Goal: Task Accomplishment & Management: Use online tool/utility

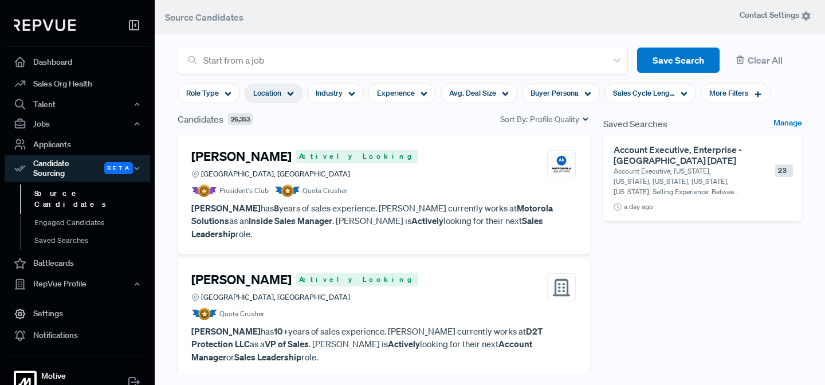
click at [294, 92] on div "Location" at bounding box center [274, 93] width 58 height 19
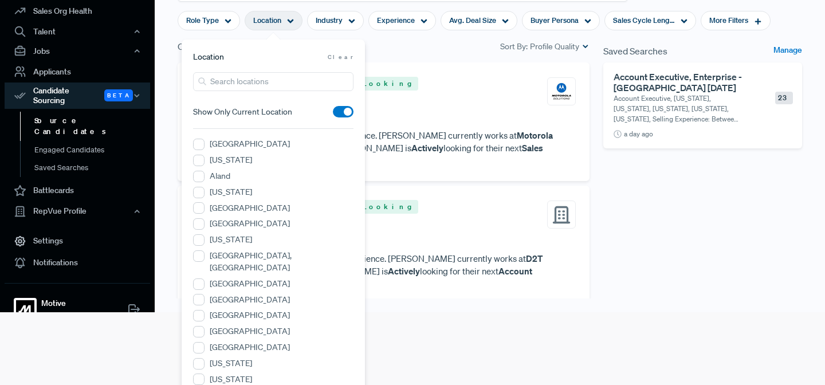
scroll to position [73, 0]
click at [232, 81] on input "search" at bounding box center [273, 81] width 160 height 19
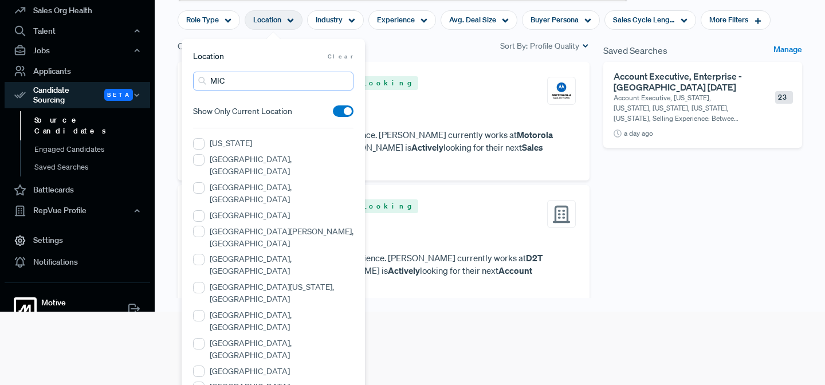
scroll to position [0, 0]
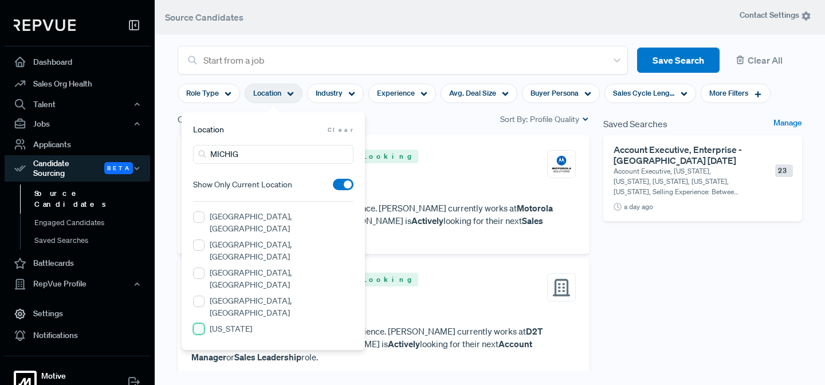
click at [201, 323] on input "[US_STATE]" at bounding box center [198, 328] width 11 height 11
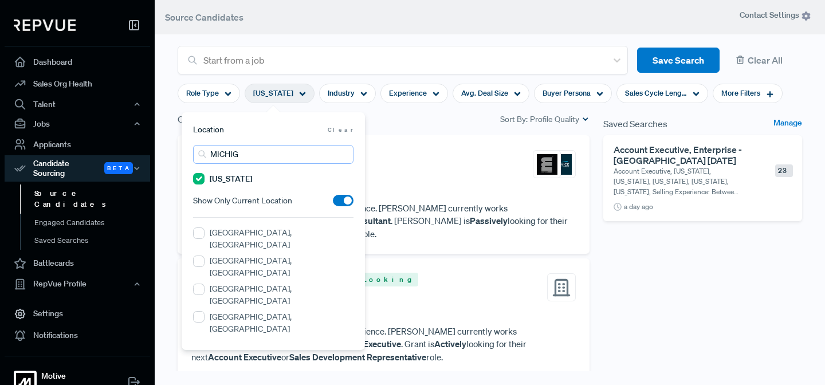
click at [254, 152] on input "MICHIG" at bounding box center [273, 154] width 160 height 19
type input "M"
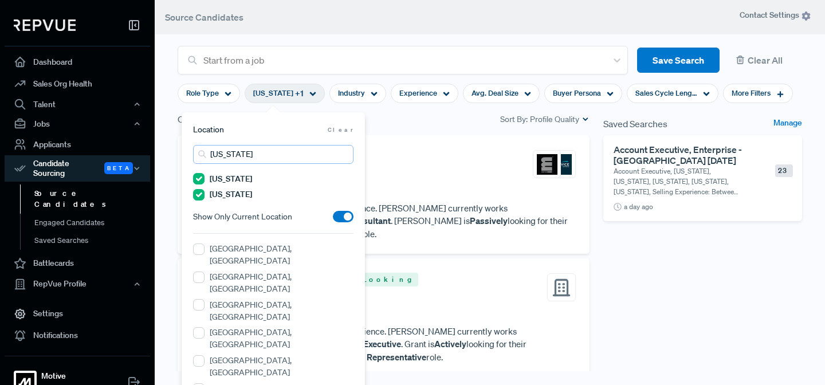
click at [250, 158] on input "[US_STATE]" at bounding box center [273, 154] width 160 height 19
type input "O"
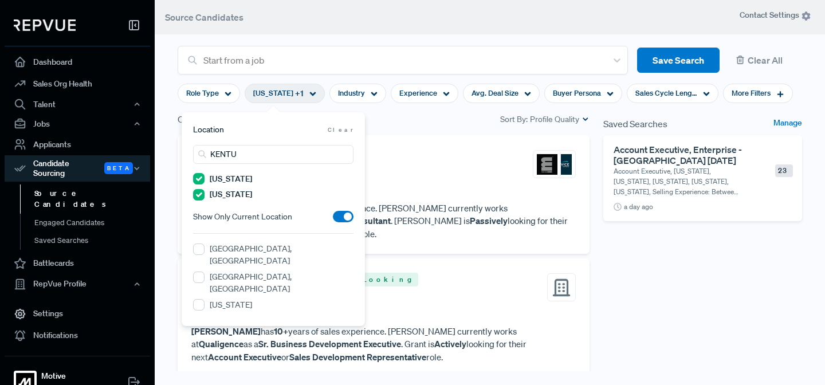
click at [238, 299] on label "[US_STATE]" at bounding box center [231, 305] width 42 height 12
click at [205, 299] on input "[US_STATE]" at bounding box center [198, 304] width 11 height 11
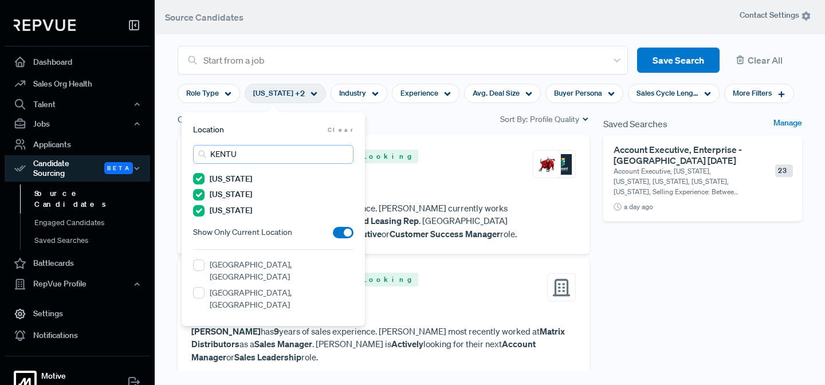
drag, startPoint x: 247, startPoint y: 158, endPoint x: 200, endPoint y: 145, distance: 49.2
click at [200, 145] on input "KENTU" at bounding box center [273, 154] width 160 height 19
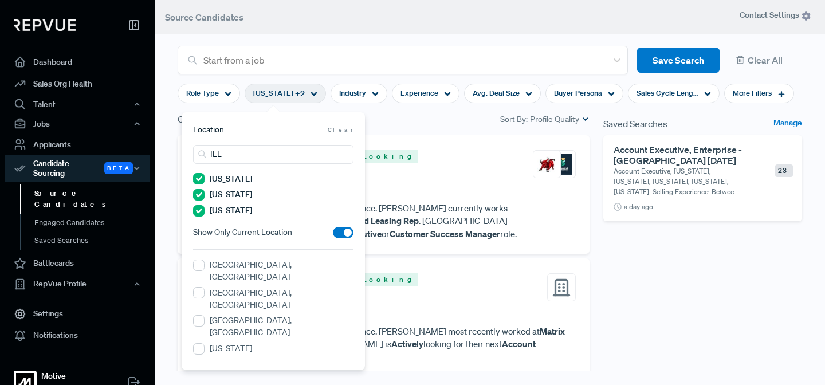
click at [226, 343] on label "[US_STATE]" at bounding box center [231, 349] width 42 height 12
click at [205, 343] on input "[US_STATE]" at bounding box center [198, 348] width 11 height 11
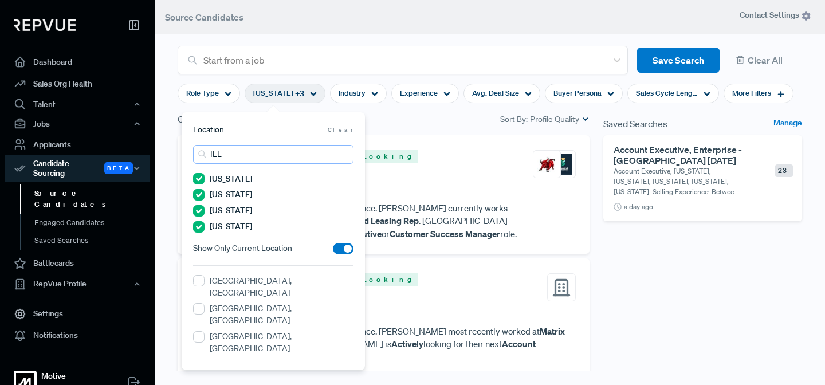
click at [222, 157] on input "ILL" at bounding box center [273, 154] width 160 height 19
click at [223, 359] on label "[US_STATE]" at bounding box center [231, 365] width 42 height 12
click at [205, 359] on input "[US_STATE]" at bounding box center [198, 364] width 11 height 11
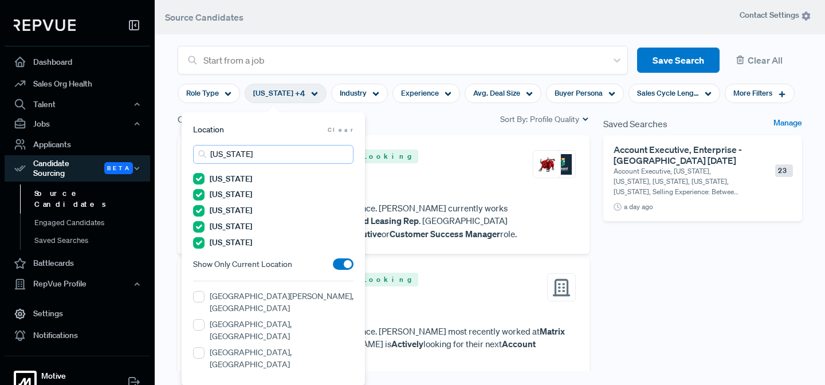
drag, startPoint x: 255, startPoint y: 152, endPoint x: 207, endPoint y: 141, distance: 49.9
click at [207, 141] on section "Location Clear [US_STATE] [US_STATE] [US_STATE] [US_STATE] [US_STATE] [US_STATE…" at bounding box center [273, 249] width 160 height 250
type input "[US_STATE]"
click at [232, 375] on label "[US_STATE]" at bounding box center [231, 381] width 42 height 12
click at [205, 375] on input "[US_STATE]" at bounding box center [198, 380] width 11 height 11
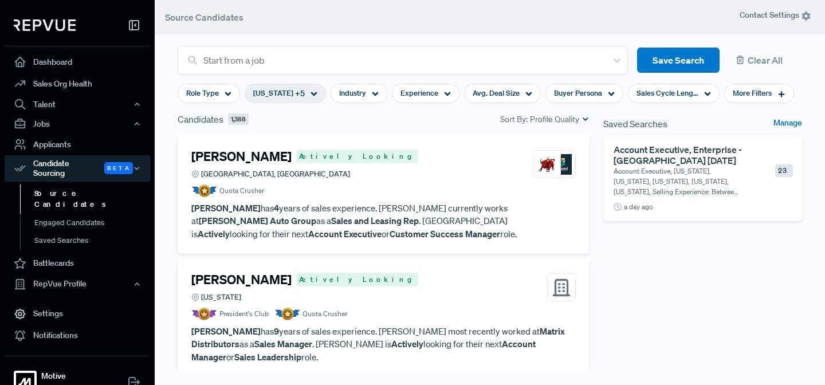
click at [434, 164] on div "[PERSON_NAME] Actively Looking [GEOGRAPHIC_DATA], [GEOGRAPHIC_DATA]" at bounding box center [383, 164] width 384 height 31
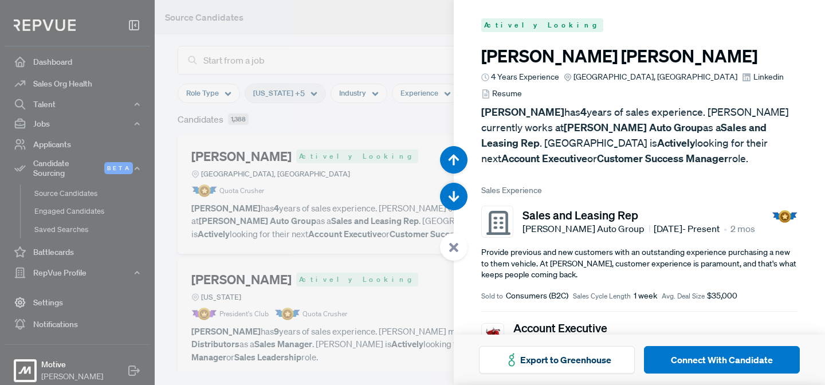
click at [403, 148] on div at bounding box center [412, 192] width 825 height 385
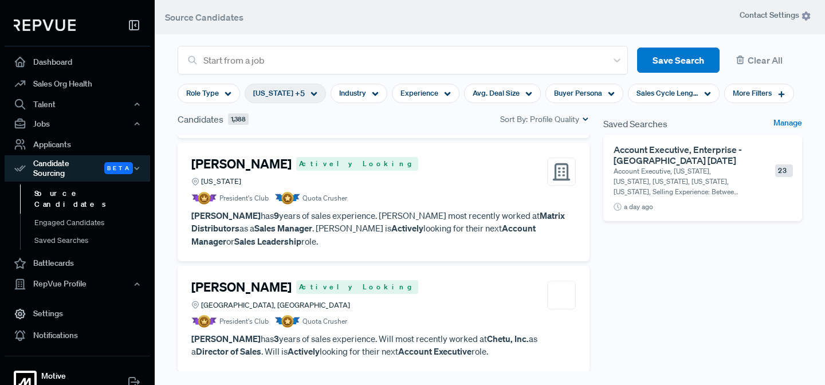
scroll to position [117, 0]
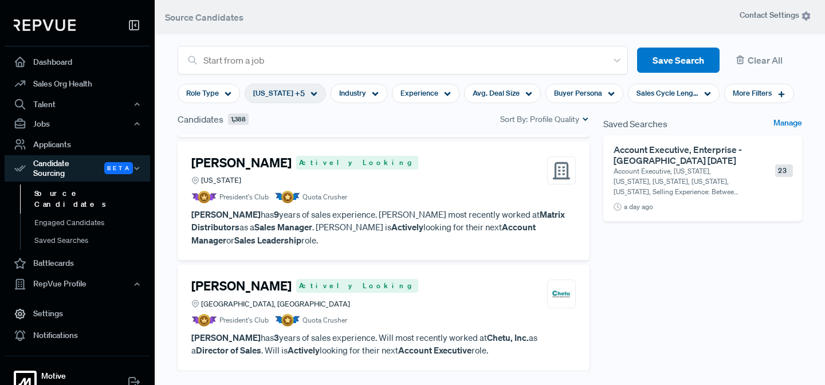
click at [365, 187] on article "[PERSON_NAME] Actively Looking [US_STATE] President's Club Quota Crusher" at bounding box center [383, 179] width 384 height 48
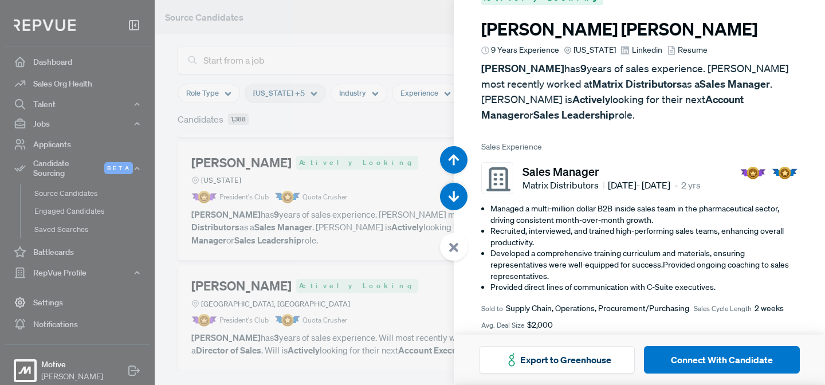
scroll to position [26, 0]
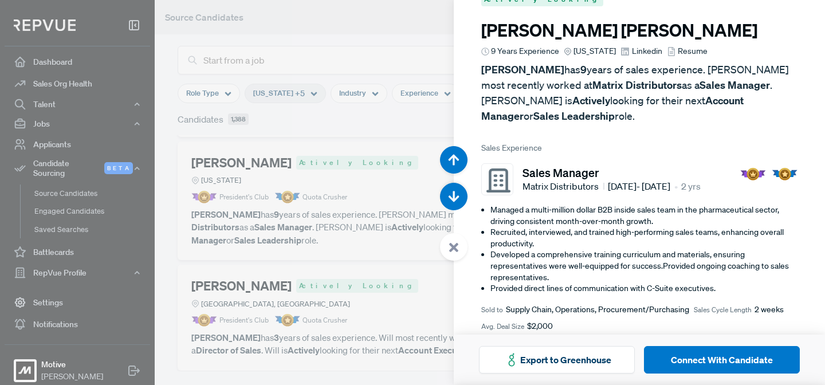
click at [376, 163] on div at bounding box center [412, 192] width 825 height 385
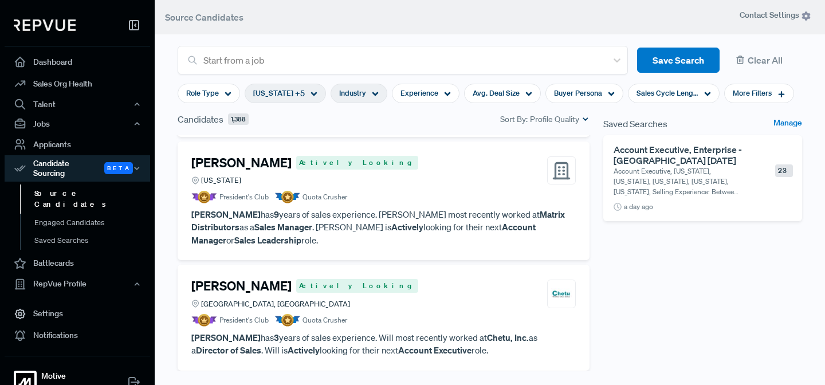
click at [372, 92] on icon at bounding box center [375, 94] width 7 height 7
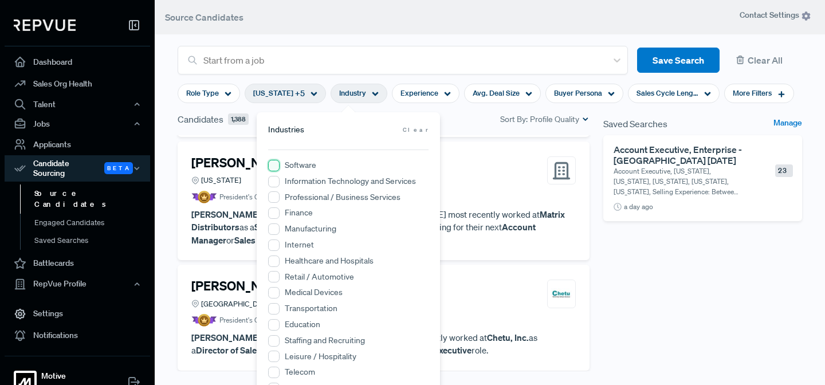
click at [274, 162] on input "Software" at bounding box center [273, 165] width 11 height 11
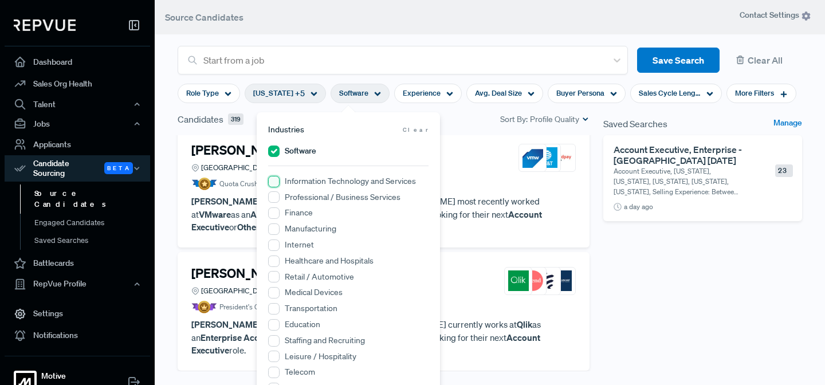
click at [274, 180] on Services "Information Technology and Services" at bounding box center [273, 181] width 11 height 11
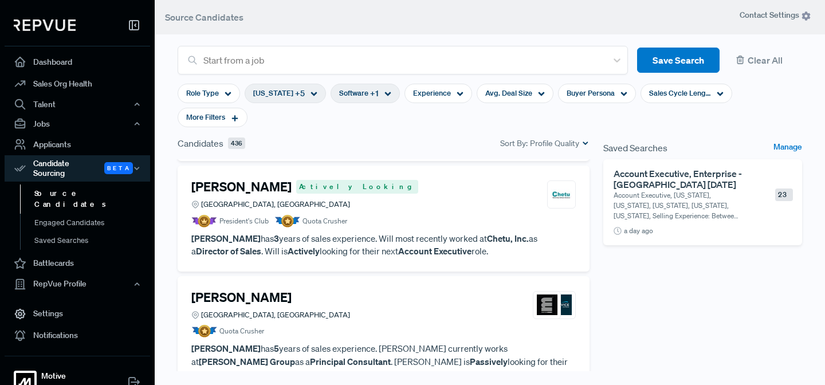
click at [482, 136] on div "Candidates 436 Sort By: Profile Quality" at bounding box center [384, 143] width 412 height 14
click at [457, 93] on use at bounding box center [460, 94] width 6 height 4
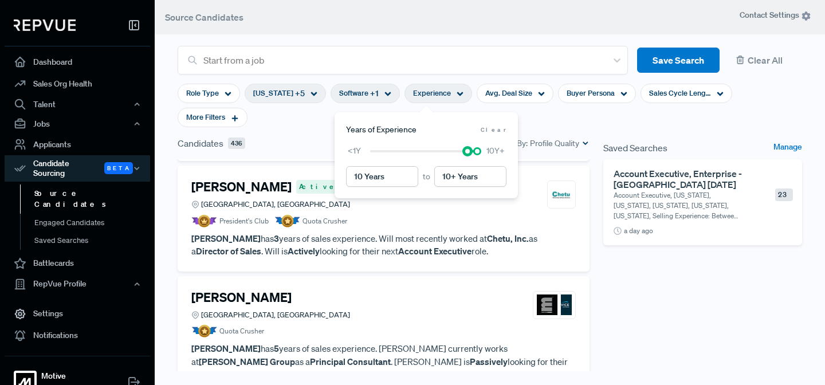
type input "10+ Years"
drag, startPoint x: 367, startPoint y: 153, endPoint x: 471, endPoint y: 160, distance: 104.5
click at [471, 160] on div "10+ Years to 10+ Years <1Y 10Y+" at bounding box center [426, 166] width 160 height 42
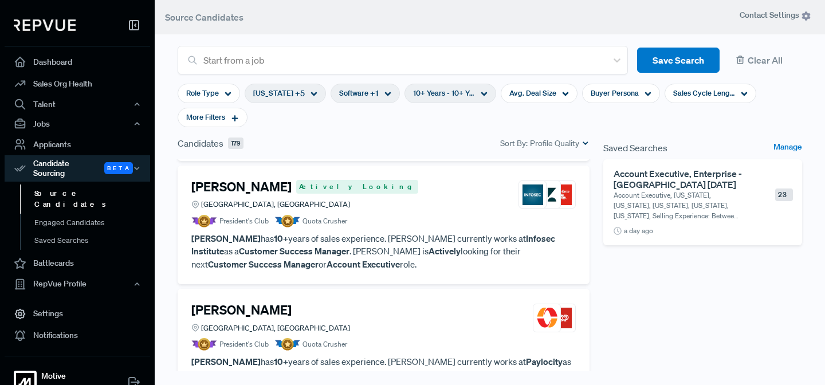
click at [299, 143] on div "Candidates 179 Sort By: Profile Quality" at bounding box center [384, 143] width 412 height 14
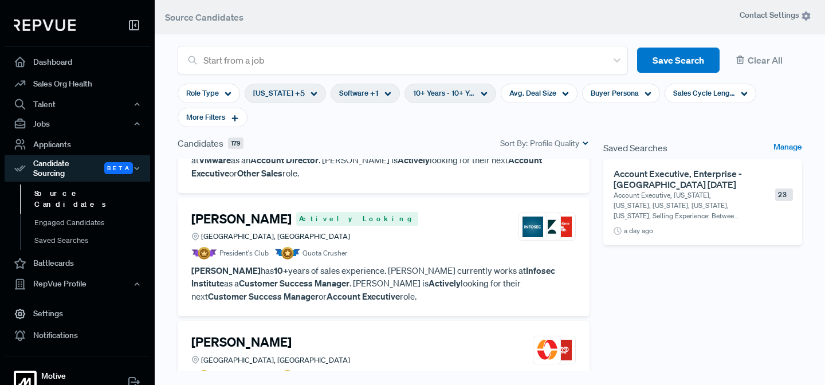
scroll to position [82, 0]
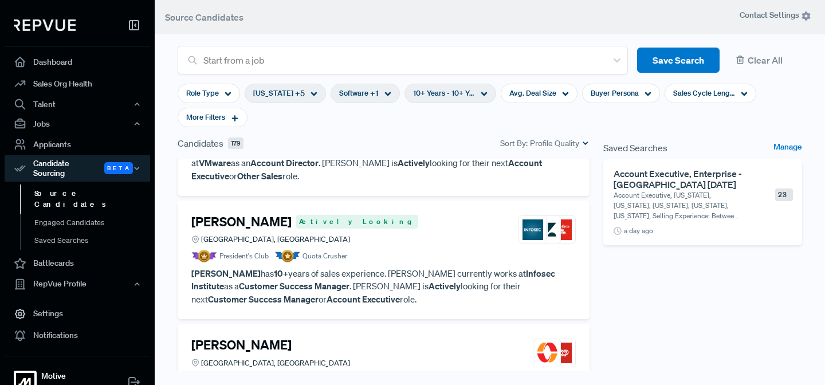
click at [375, 267] on p "[PERSON_NAME] has 10+ years of sales experience. [PERSON_NAME] currently works …" at bounding box center [383, 286] width 384 height 39
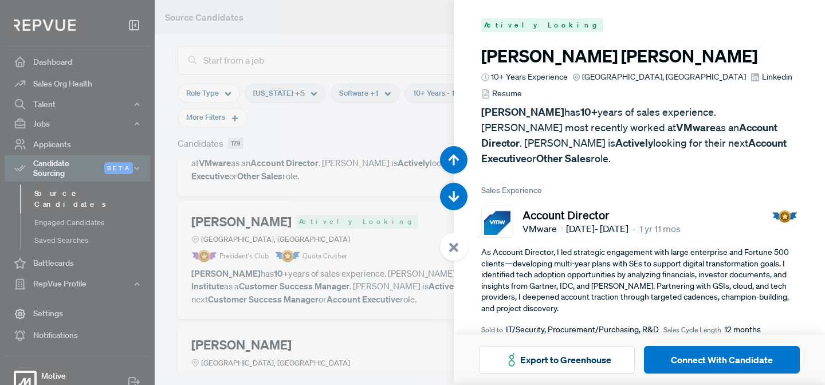
scroll to position [385, 0]
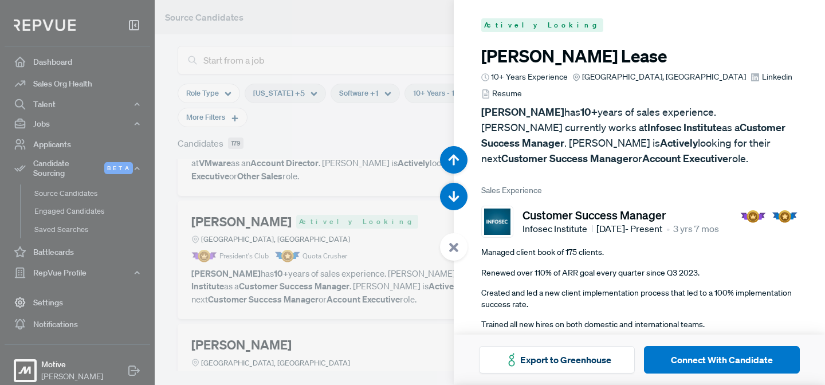
click at [452, 242] on icon at bounding box center [454, 247] width 10 height 10
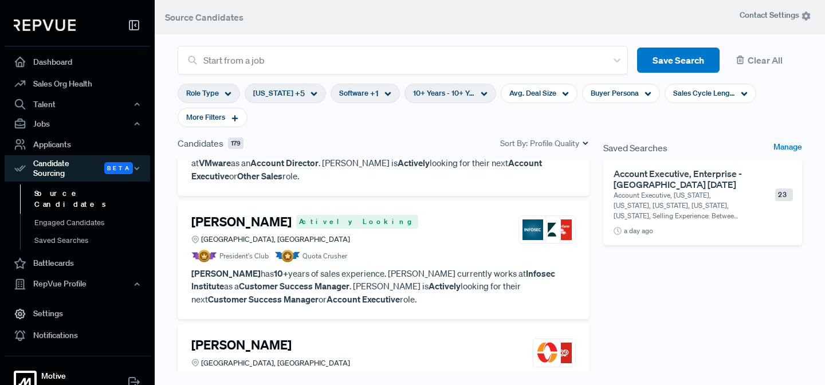
click at [219, 91] on div "Role Type" at bounding box center [209, 93] width 62 height 19
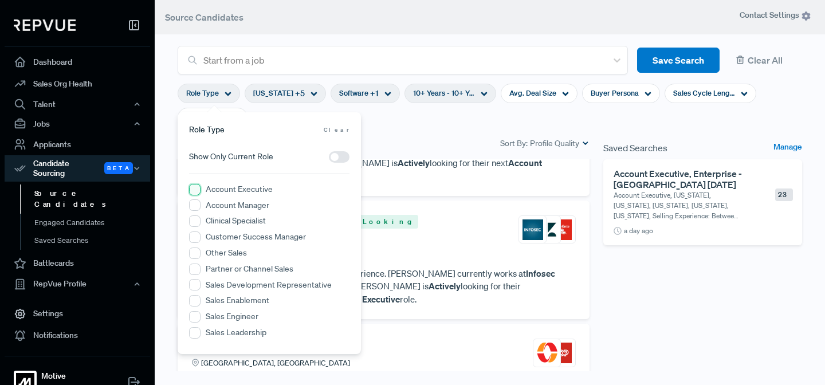
click at [193, 192] on Executive "Account Executive" at bounding box center [194, 189] width 11 height 11
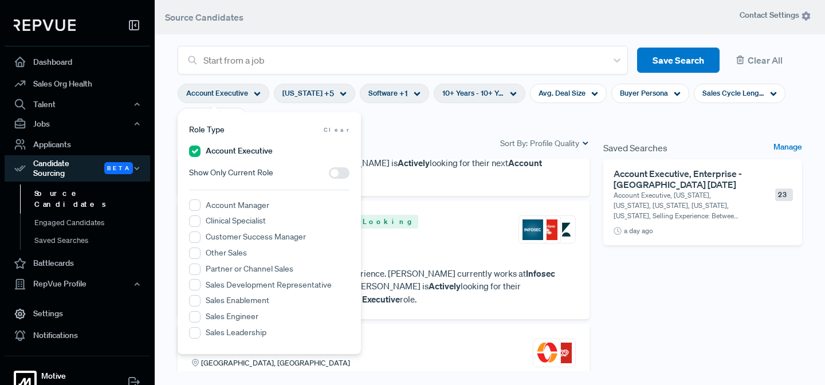
click at [445, 140] on div "Candidates 147 Sort By: Profile Quality" at bounding box center [384, 143] width 412 height 14
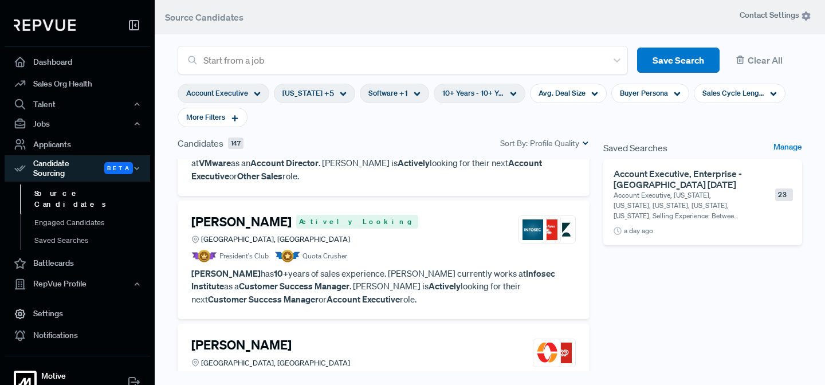
click at [375, 267] on p "[PERSON_NAME] has 10+ years of sales experience. [PERSON_NAME] currently works …" at bounding box center [383, 286] width 384 height 39
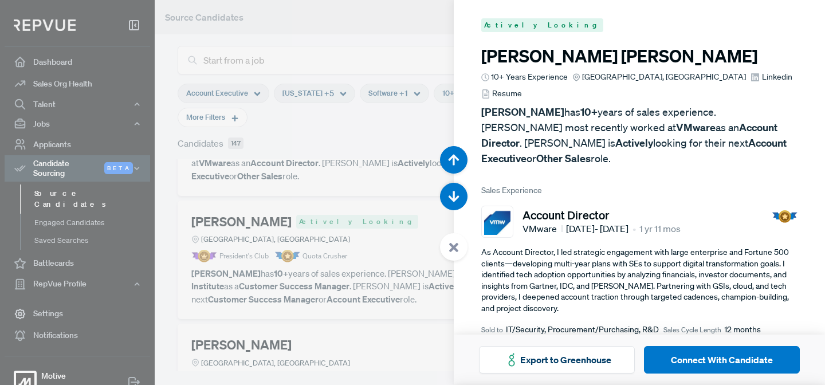
scroll to position [385, 0]
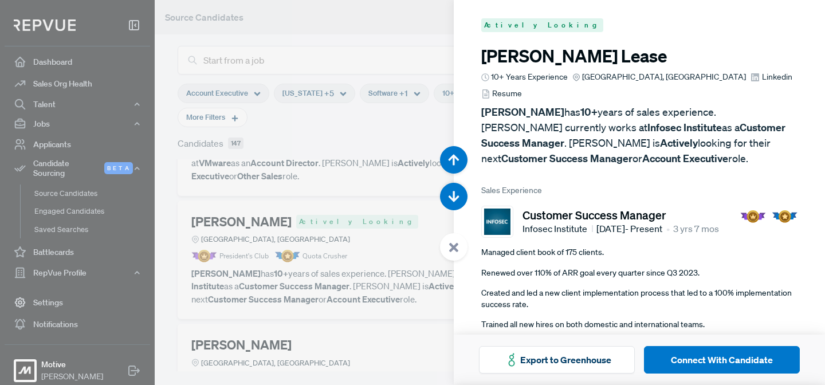
click at [450, 246] on icon at bounding box center [454, 247] width 10 height 10
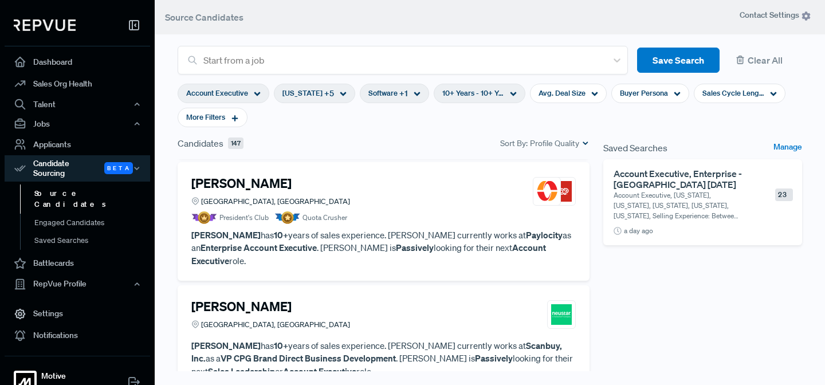
scroll to position [245, 0]
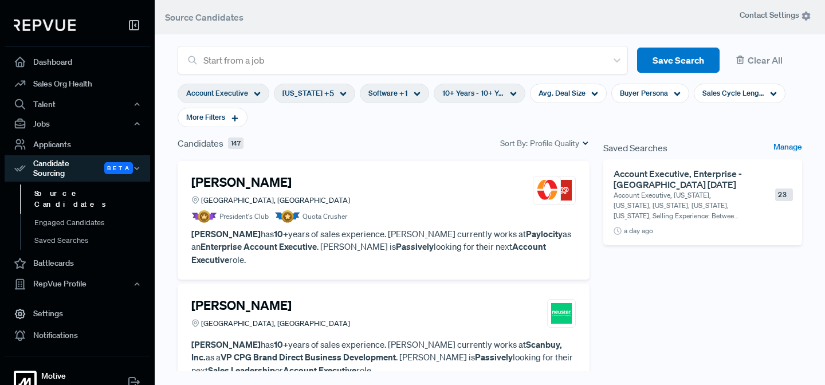
click at [356, 227] on p "[PERSON_NAME] has 10+ years of sales experience. [PERSON_NAME] currently works …" at bounding box center [383, 246] width 384 height 39
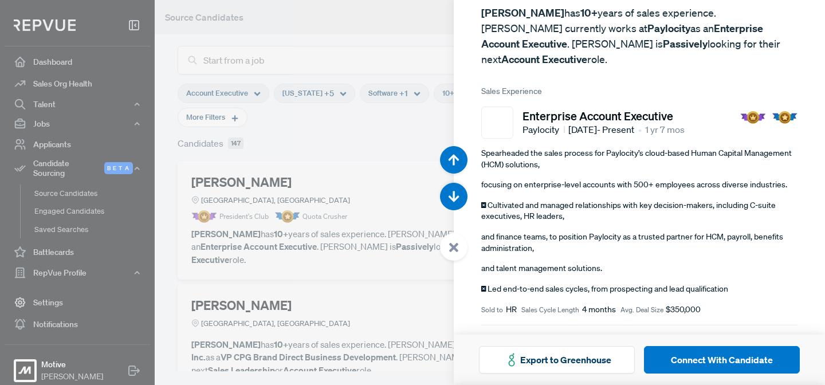
scroll to position [75, 0]
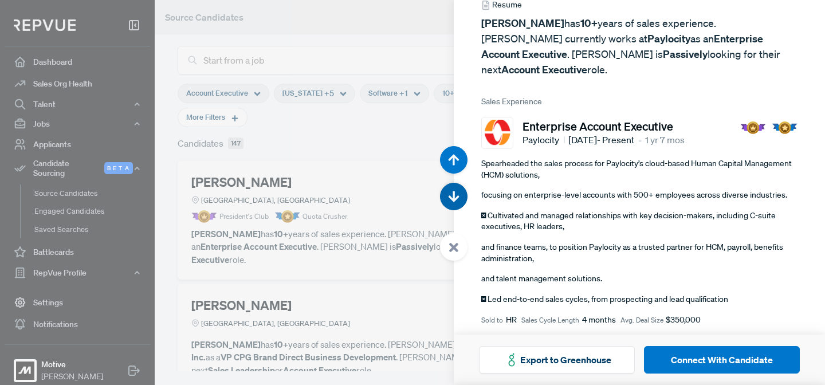
click at [453, 196] on use "button" at bounding box center [454, 196] width 11 height 11
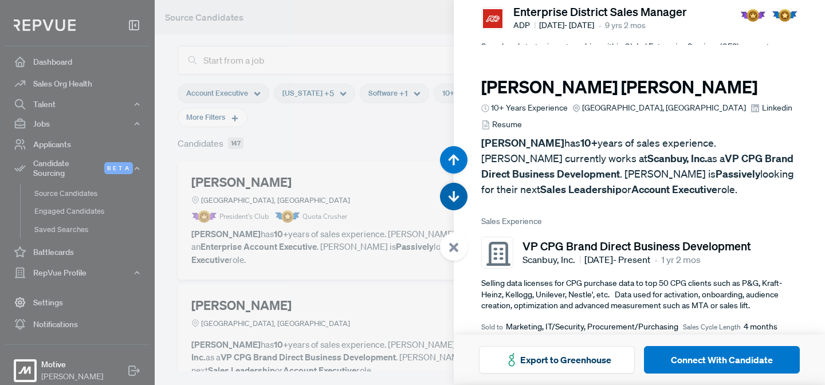
scroll to position [1155, 0]
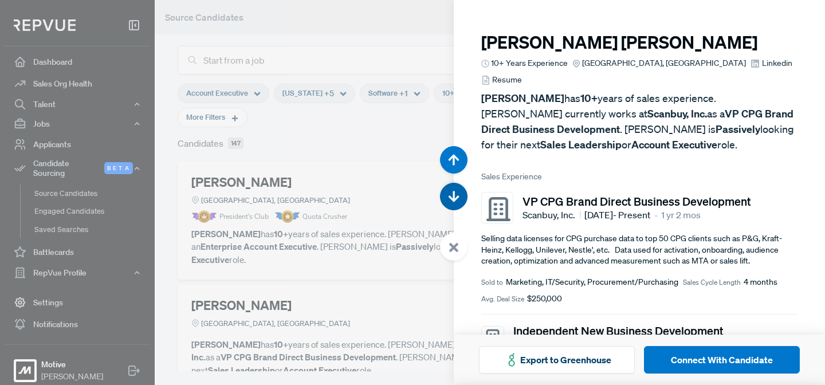
click at [453, 196] on use "button" at bounding box center [454, 196] width 11 height 11
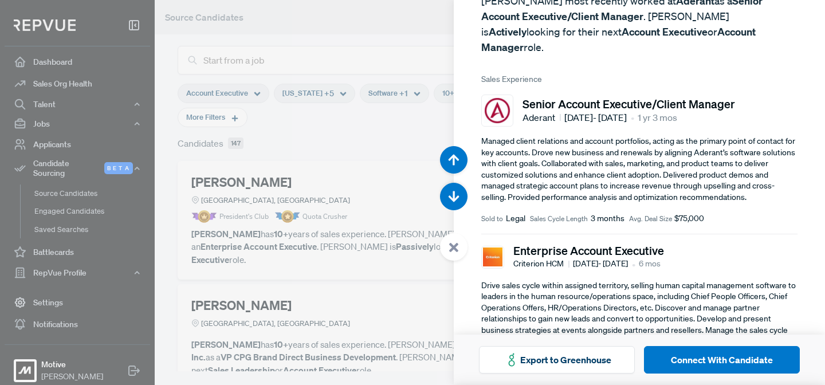
scroll to position [129, 0]
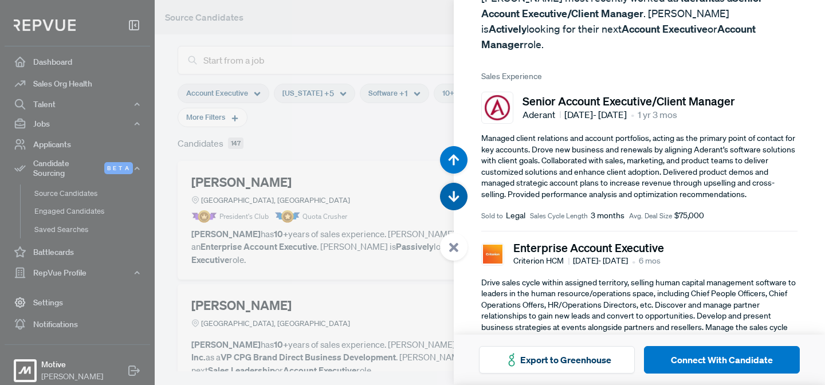
click at [455, 197] on icon "button" at bounding box center [453, 196] width 11 height 11
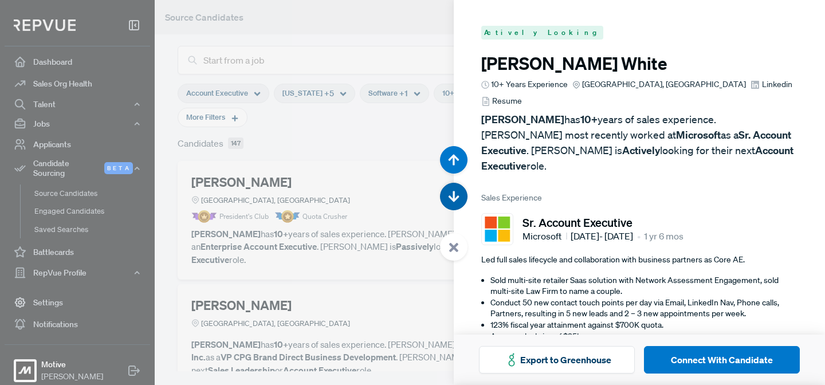
scroll to position [1925, 0]
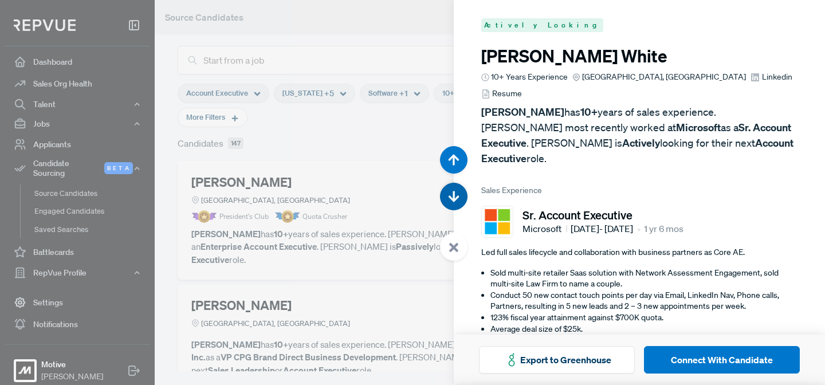
click at [455, 197] on icon "button" at bounding box center [453, 196] width 11 height 11
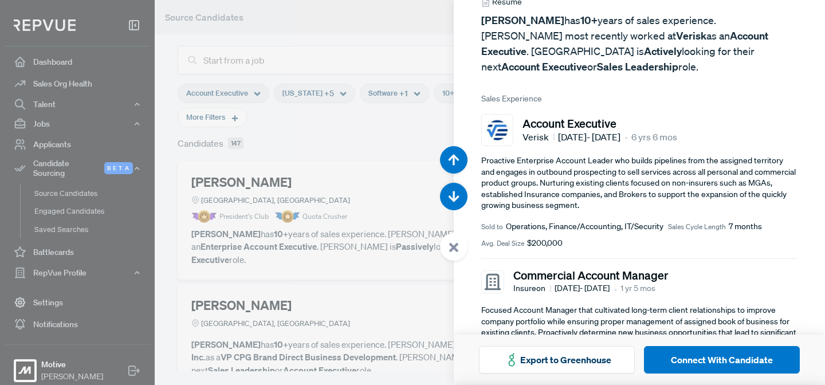
scroll to position [98, 0]
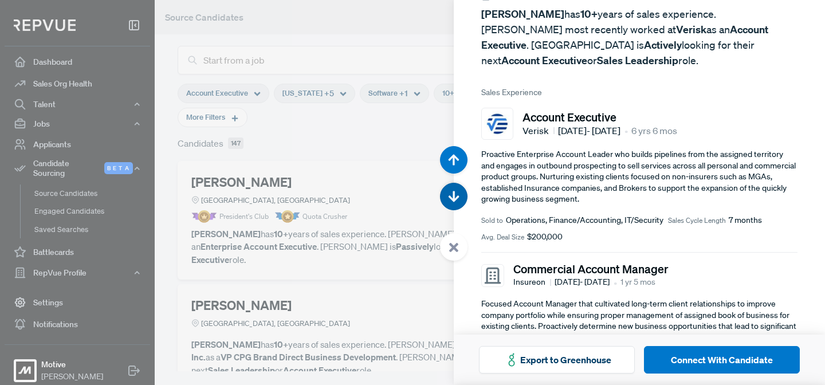
click at [452, 199] on use "button" at bounding box center [454, 196] width 11 height 11
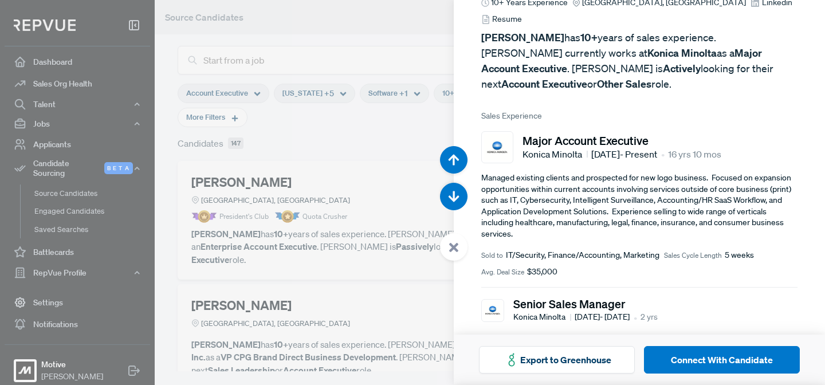
scroll to position [78, 0]
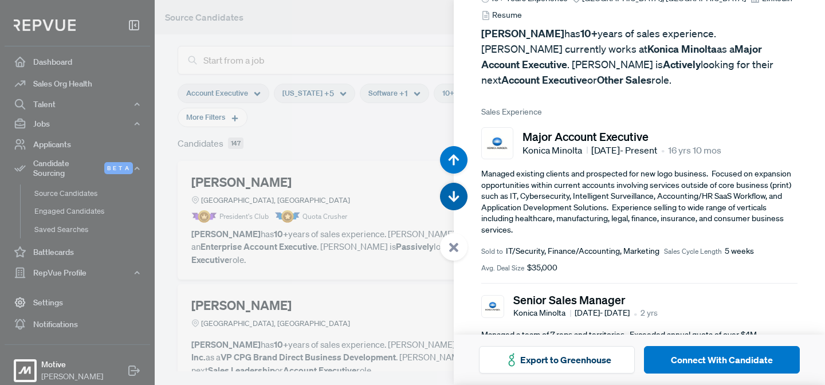
click at [455, 192] on icon "button" at bounding box center [453, 196] width 11 height 11
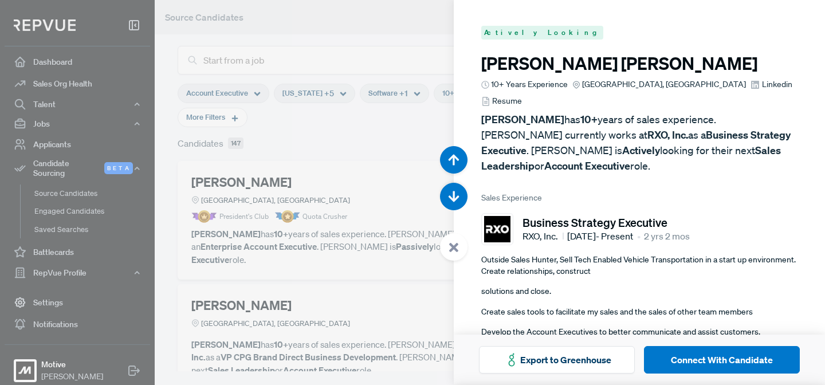
scroll to position [3080, 0]
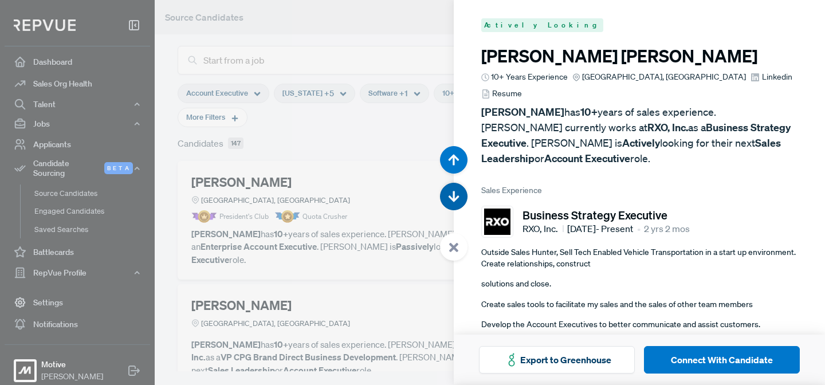
click at [449, 191] on icon "button" at bounding box center [453, 196] width 11 height 11
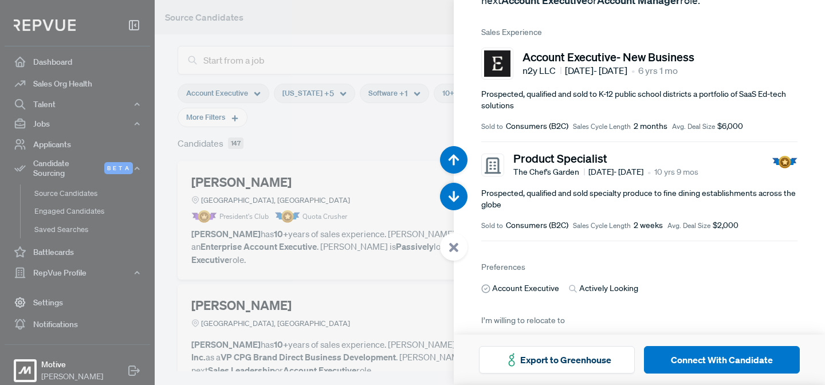
scroll to position [143, 0]
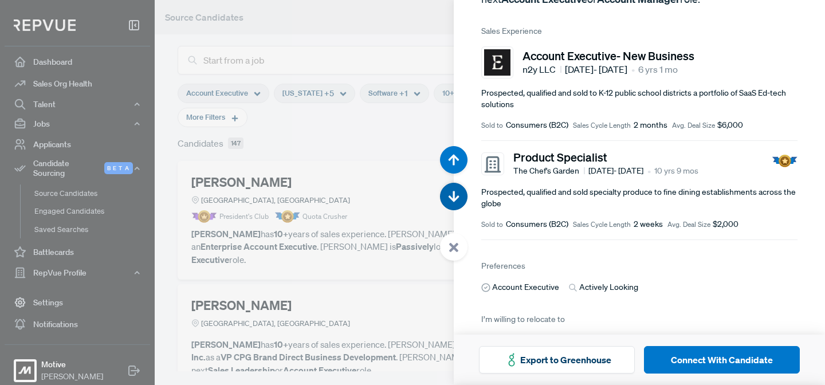
click at [451, 195] on icon "button" at bounding box center [453, 196] width 11 height 11
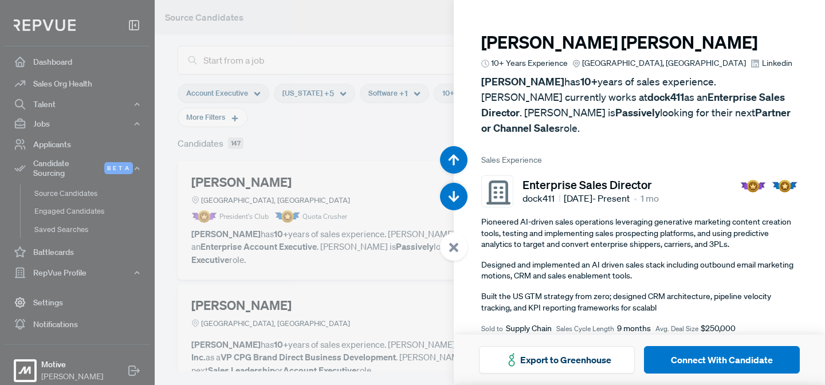
click at [762, 64] on span "Linkedin" at bounding box center [777, 63] width 30 height 12
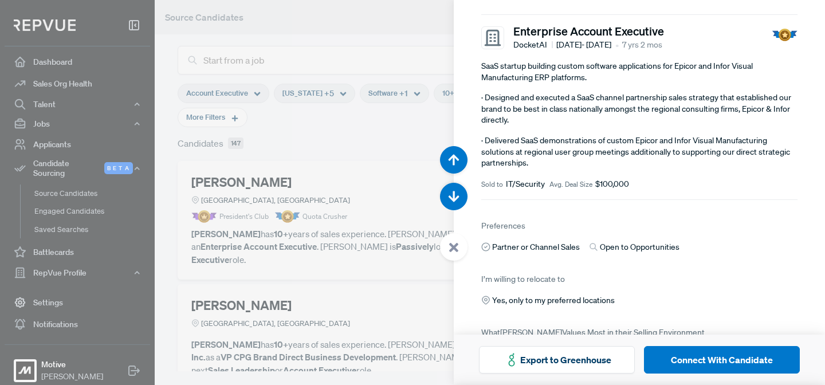
scroll to position [808, 0]
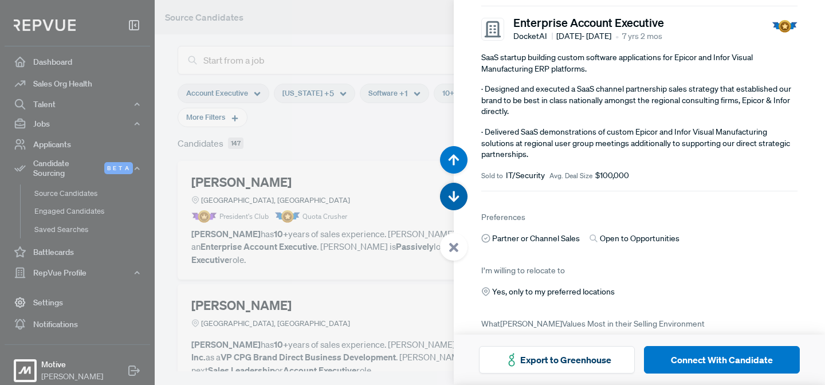
click at [455, 195] on icon "button" at bounding box center [453, 196] width 11 height 11
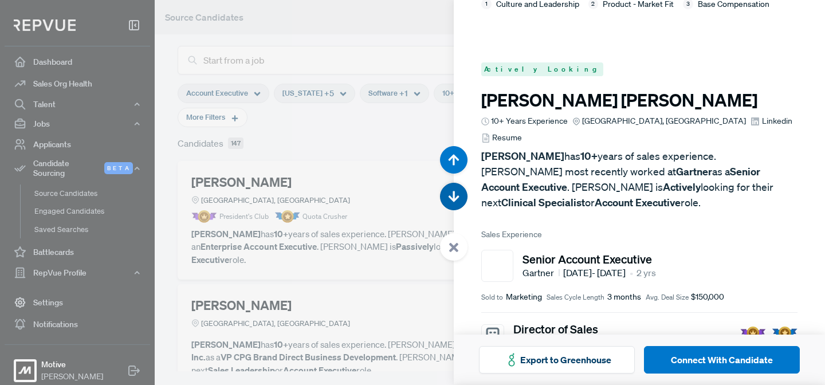
scroll to position [4235, 0]
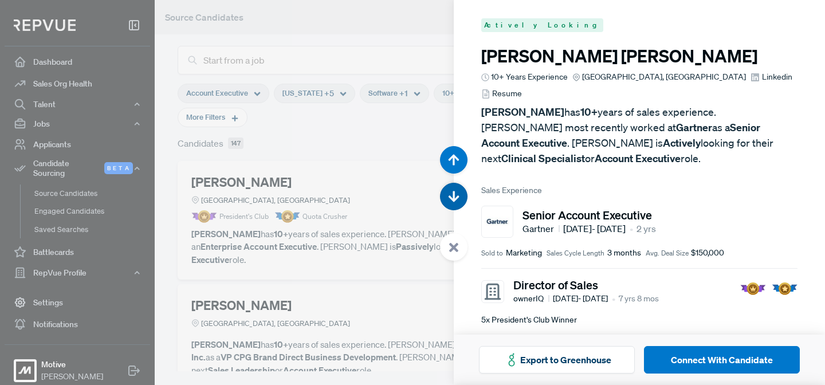
click at [455, 204] on button "button" at bounding box center [453, 196] width 27 height 27
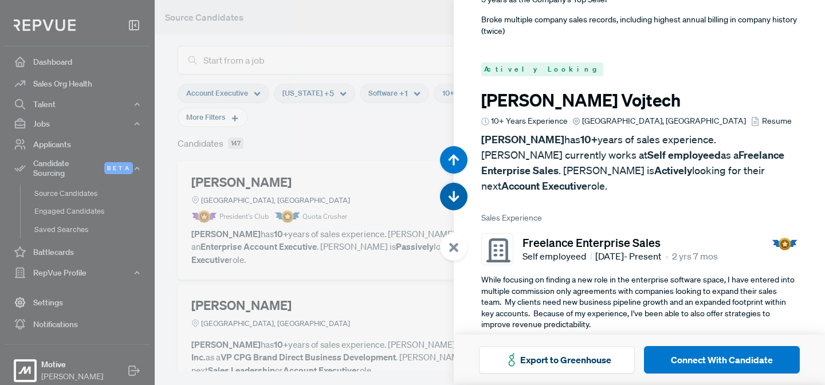
scroll to position [4620, 0]
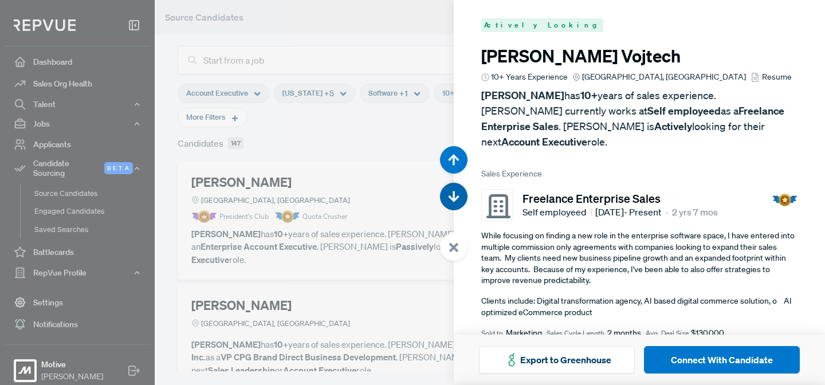
click at [455, 199] on use "button" at bounding box center [454, 196] width 11 height 11
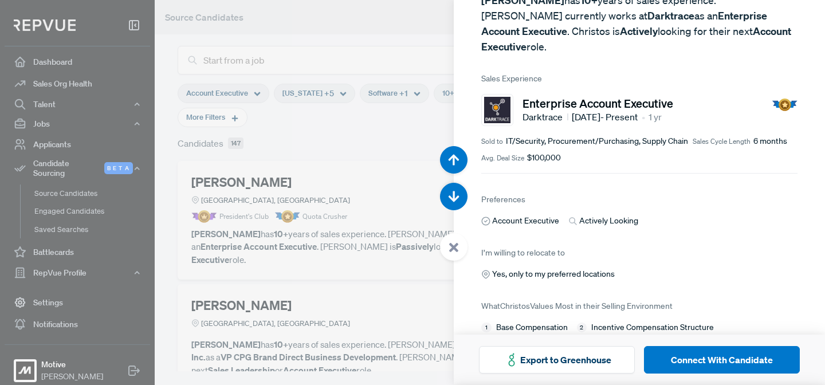
scroll to position [118, 0]
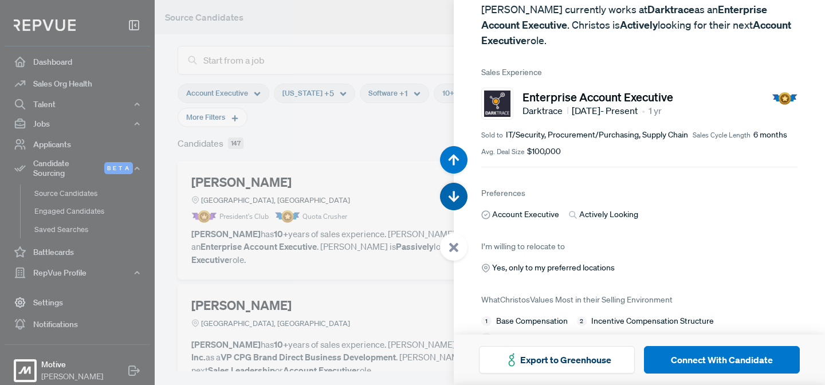
click at [450, 192] on icon "button" at bounding box center [453, 196] width 11 height 11
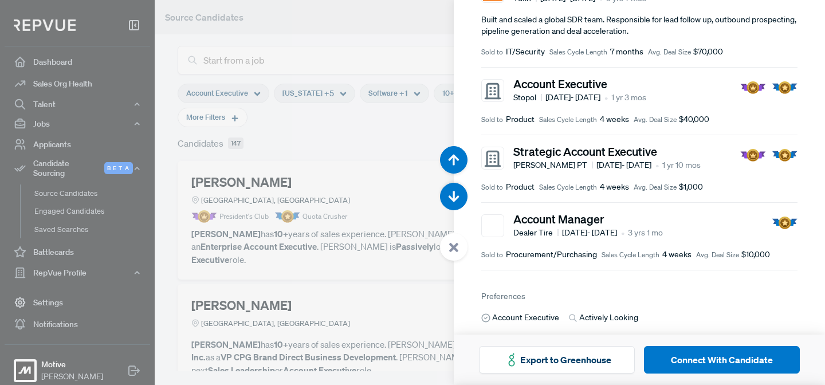
scroll to position [308, 0]
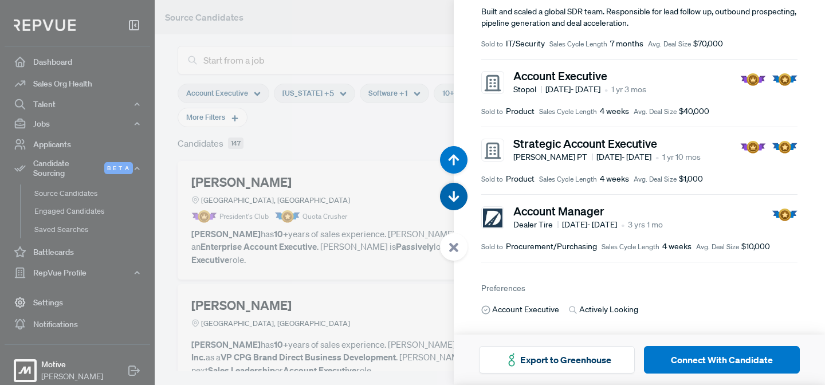
click at [454, 193] on use "button" at bounding box center [454, 196] width 11 height 11
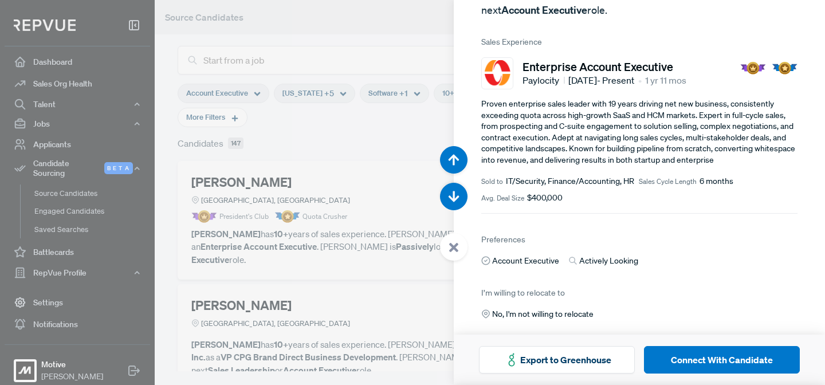
scroll to position [194, 0]
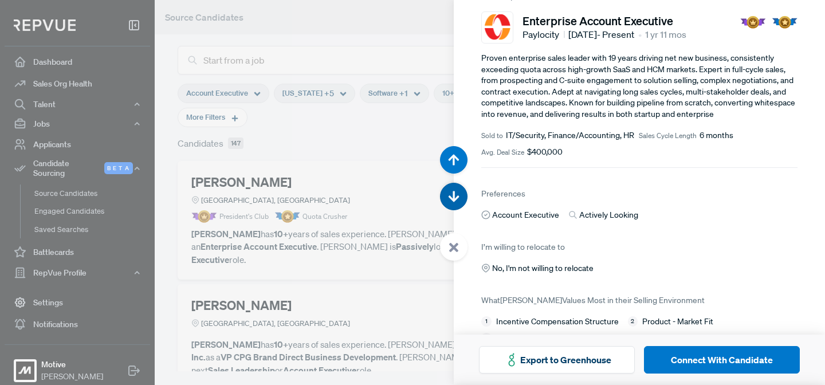
click at [451, 194] on icon "button" at bounding box center [453, 196] width 11 height 11
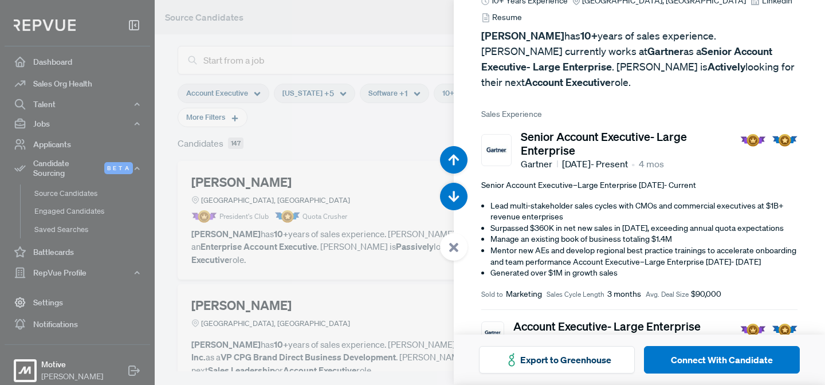
scroll to position [85, 0]
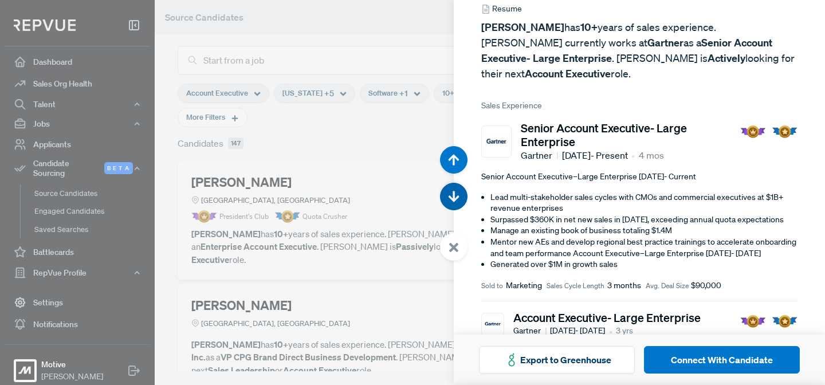
click at [453, 197] on use "button" at bounding box center [454, 196] width 11 height 11
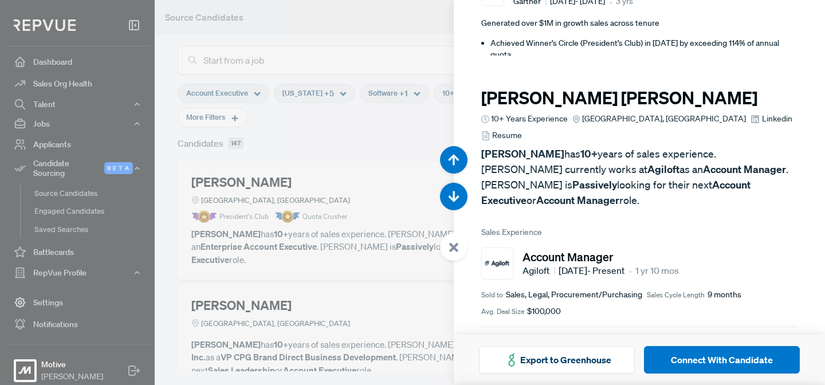
scroll to position [6544, 0]
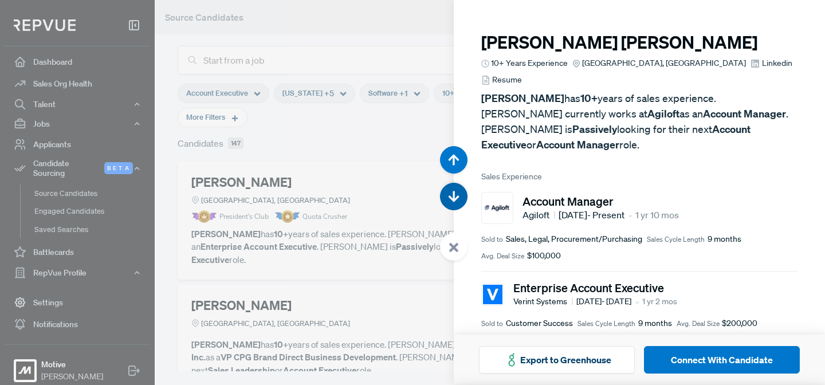
click at [449, 200] on icon "button" at bounding box center [453, 196] width 11 height 11
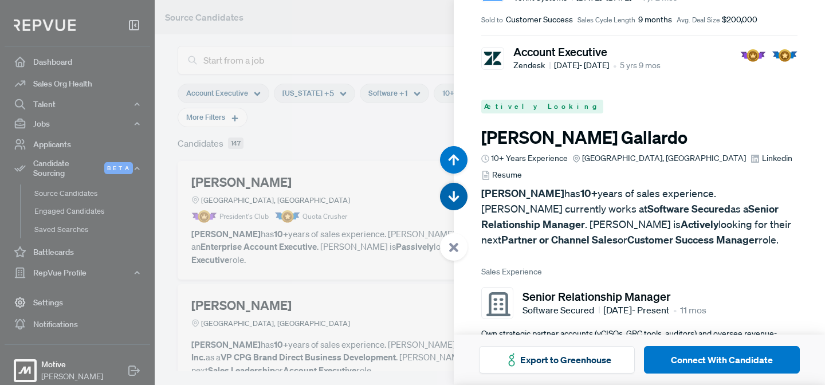
scroll to position [6929, 0]
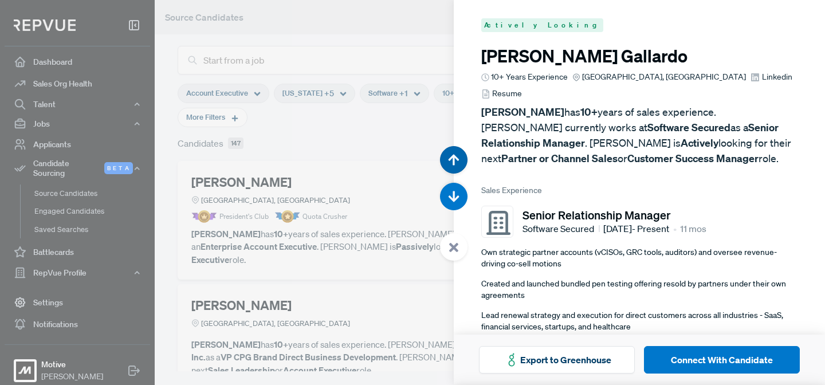
click at [454, 155] on use "button" at bounding box center [454, 159] width 11 height 11
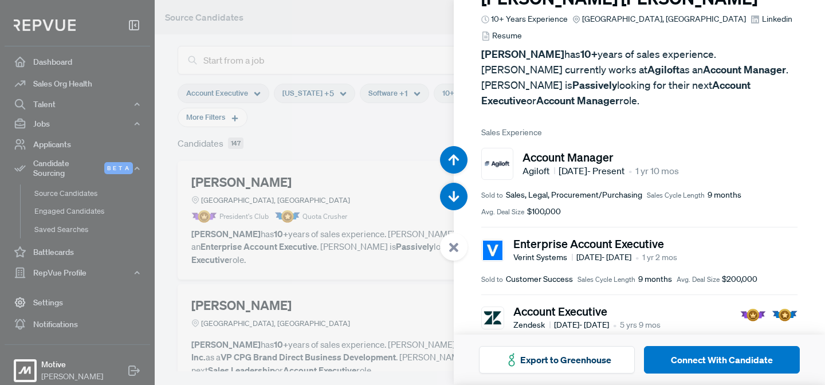
scroll to position [6544, 0]
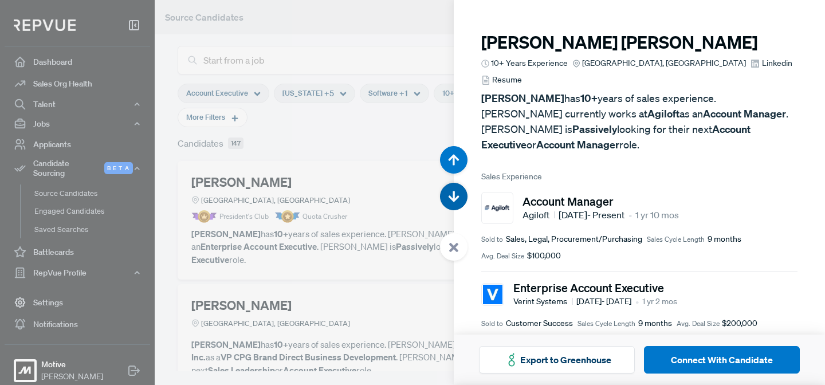
click at [457, 191] on icon "button" at bounding box center [453, 196] width 11 height 11
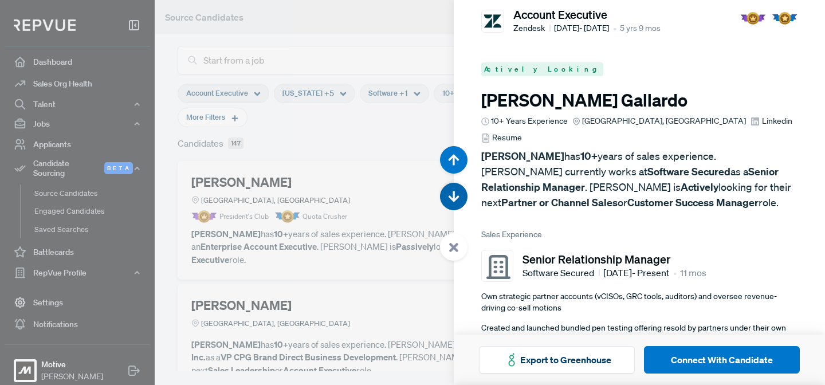
scroll to position [6929, 0]
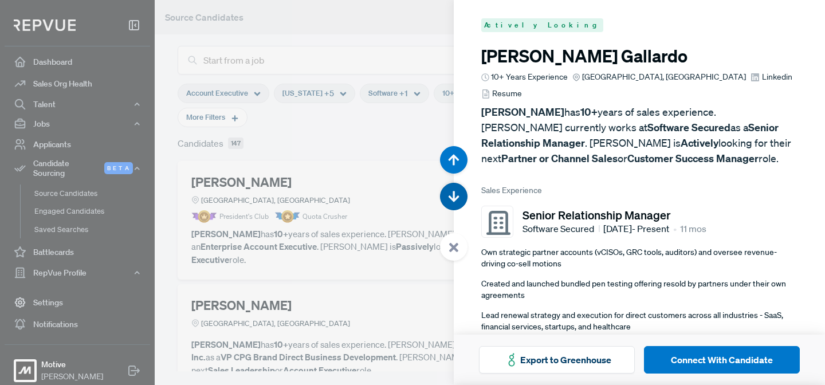
click at [456, 198] on use "button" at bounding box center [454, 196] width 11 height 11
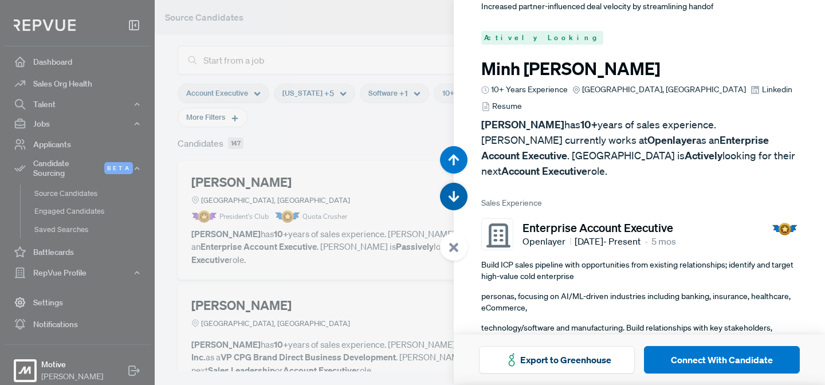
scroll to position [7314, 0]
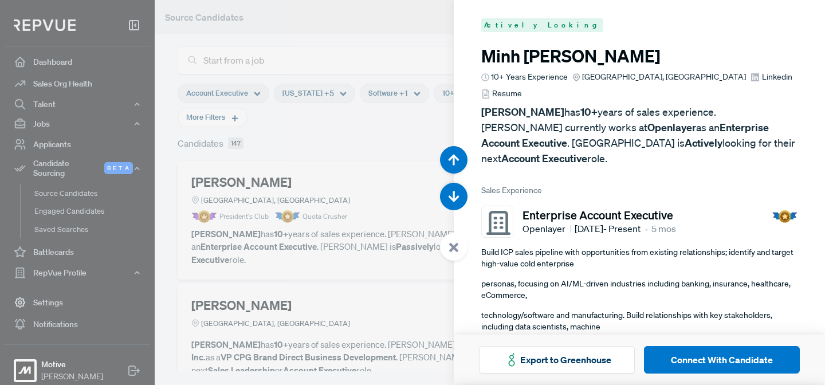
click at [456, 250] on use at bounding box center [453, 247] width 9 height 9
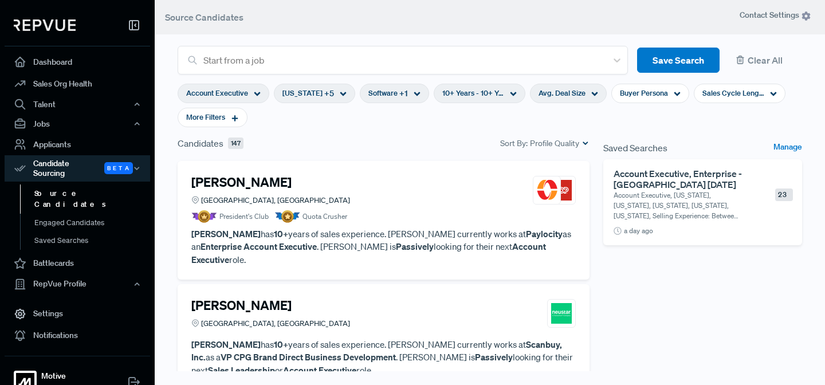
click at [577, 92] on div "Avg. Deal Size" at bounding box center [568, 93] width 77 height 19
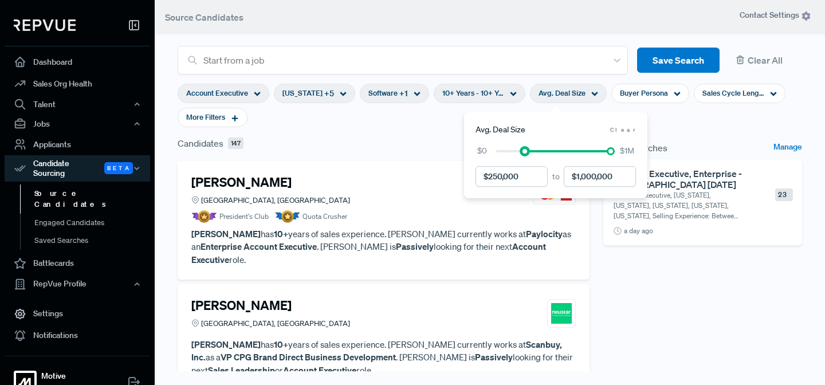
drag, startPoint x: 496, startPoint y: 151, endPoint x: 525, endPoint y: 156, distance: 29.1
click at [525, 156] on div "$0 $1M" at bounding box center [555, 151] width 160 height 12
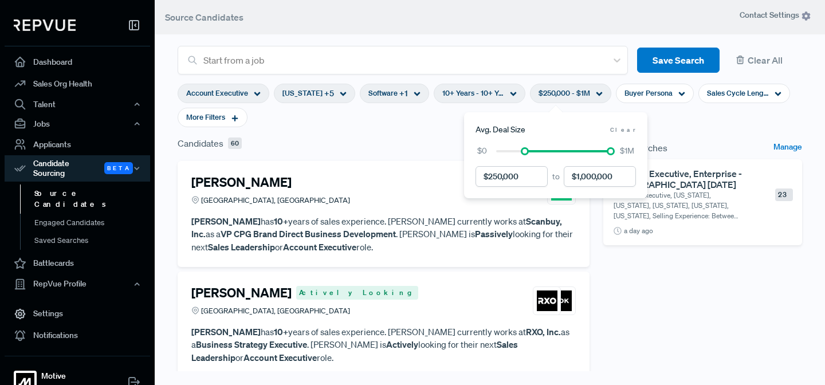
scroll to position [231, 0]
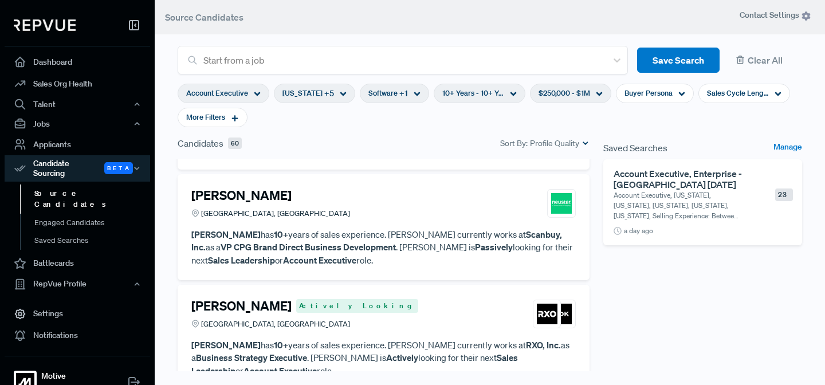
click at [713, 126] on section "Account Executive [US_STATE] + 5 Software + 1 10+ Years - 10+ Years $250,000 - …" at bounding box center [490, 105] width 624 height 62
click at [775, 96] on icon at bounding box center [778, 94] width 7 height 7
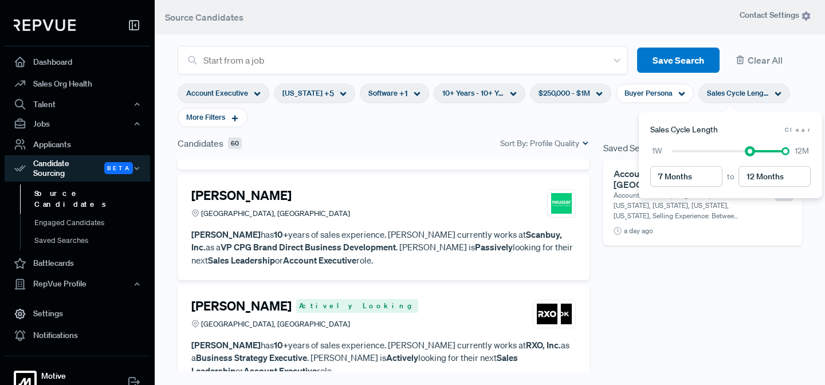
type input "8 Months"
drag, startPoint x: 672, startPoint y: 152, endPoint x: 754, endPoint y: 152, distance: 81.9
click at [754, 152] on div at bounding box center [757, 151] width 8 height 8
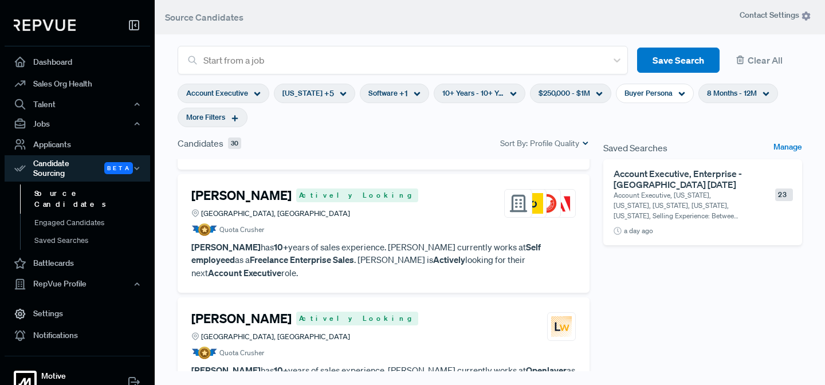
click at [231, 119] on icon at bounding box center [235, 118] width 8 height 8
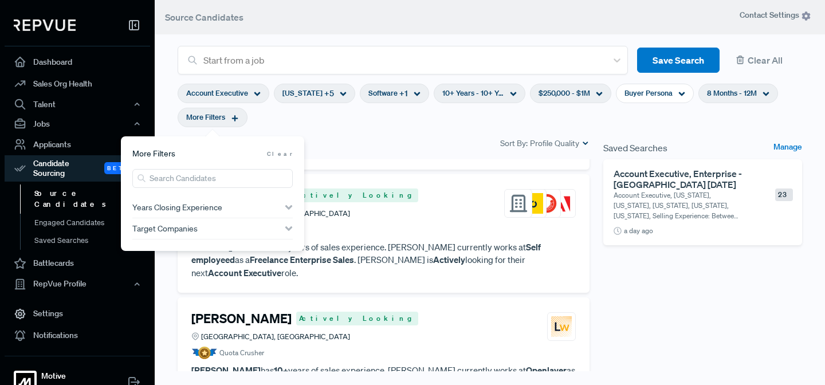
click at [288, 208] on use "button" at bounding box center [288, 207] width 7 height 5
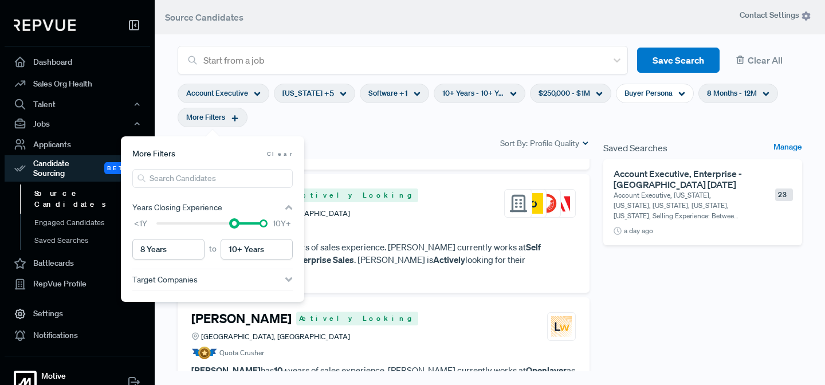
type input "9 Years"
drag, startPoint x: 158, startPoint y: 225, endPoint x: 245, endPoint y: 228, distance: 86.6
click at [245, 228] on div "<1Y 10Y+" at bounding box center [212, 224] width 160 height 12
click at [374, 135] on section "Account Executive [US_STATE] + 5 Software + 1 10+ Years - 10+ Years $250,000 - …" at bounding box center [490, 105] width 624 height 62
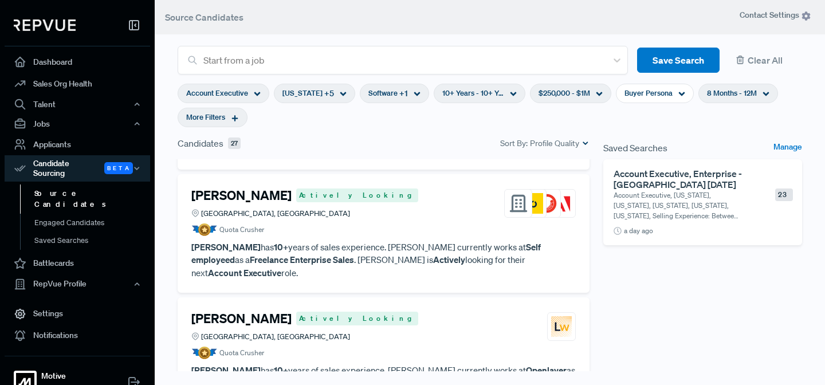
click at [229, 95] on span "Account Executive" at bounding box center [217, 93] width 62 height 11
click at [406, 133] on section "Account Executive [US_STATE] + 5 Software + 1 10+ Years - 10+ Years $250,000 - …" at bounding box center [490, 105] width 624 height 62
click at [400, 194] on article "[PERSON_NAME] Actively Looking [GEOGRAPHIC_DATA], [GEOGRAPHIC_DATA] Quota Crush…" at bounding box center [383, 212] width 384 height 48
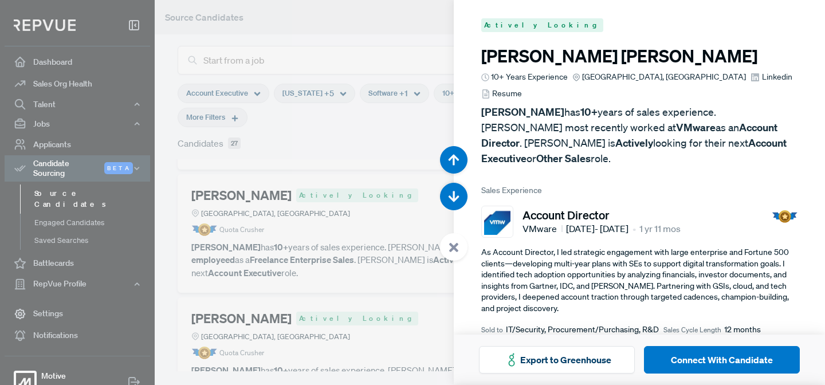
scroll to position [770, 0]
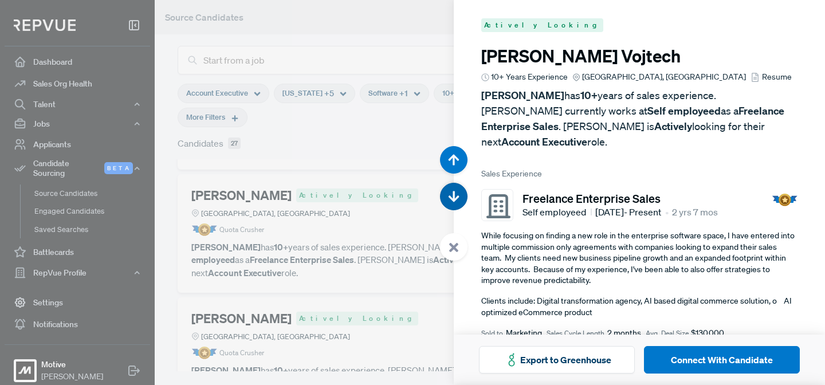
click at [455, 199] on use "button" at bounding box center [454, 196] width 11 height 11
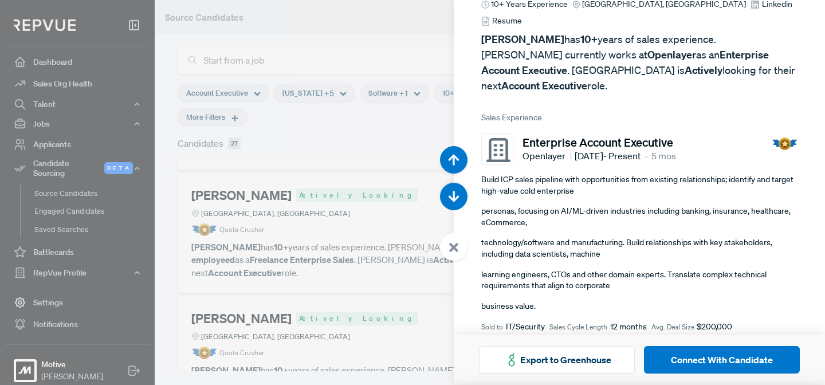
scroll to position [74, 0]
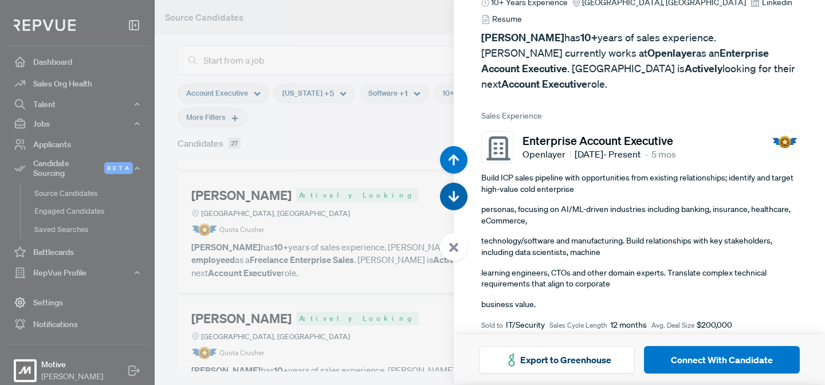
click at [454, 199] on use "button" at bounding box center [454, 196] width 11 height 11
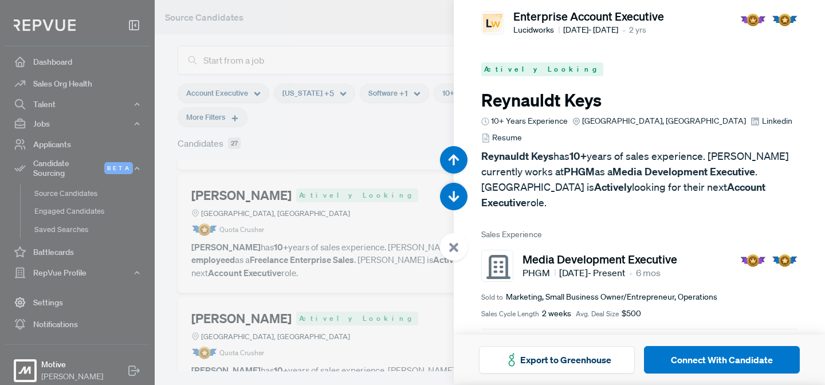
scroll to position [1540, 0]
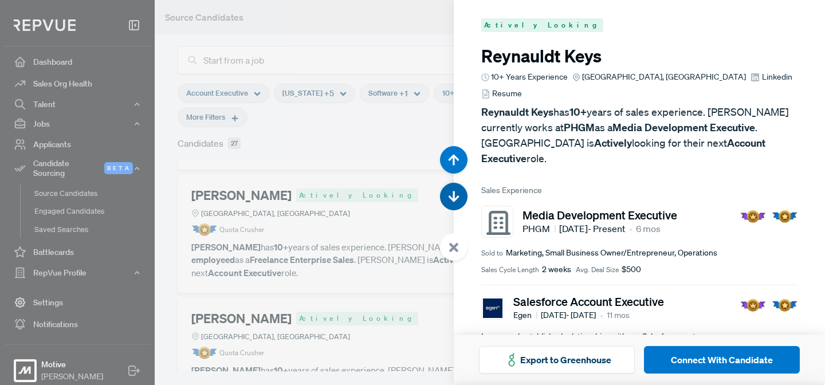
click at [453, 196] on use "button" at bounding box center [454, 196] width 11 height 11
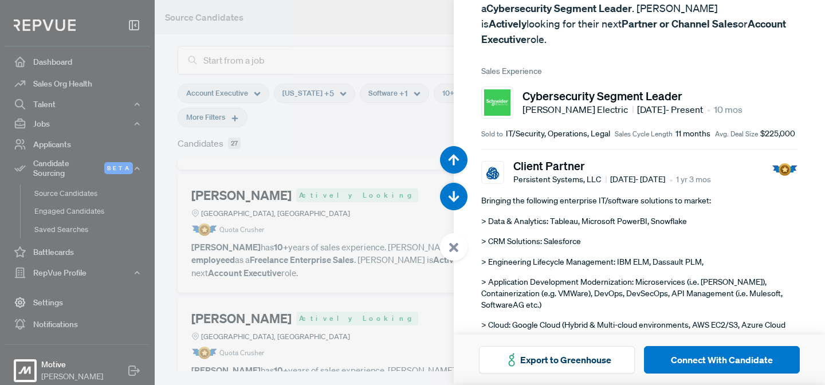
scroll to position [141, 0]
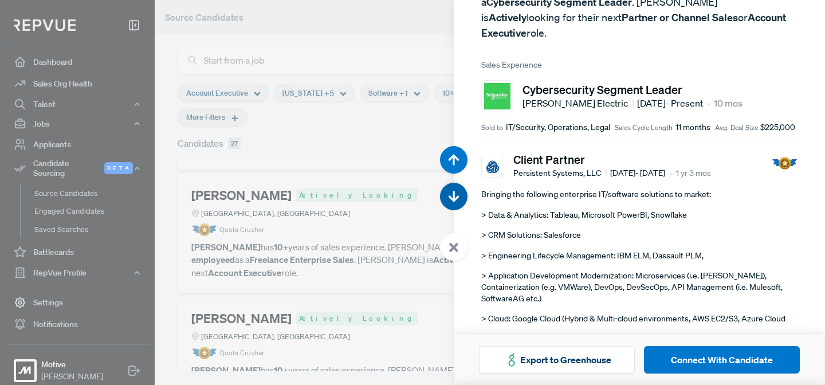
click at [454, 202] on icon "button" at bounding box center [453, 196] width 11 height 11
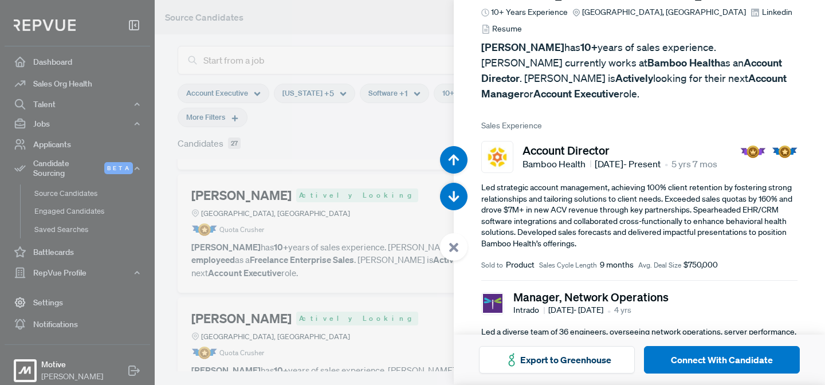
scroll to position [66, 0]
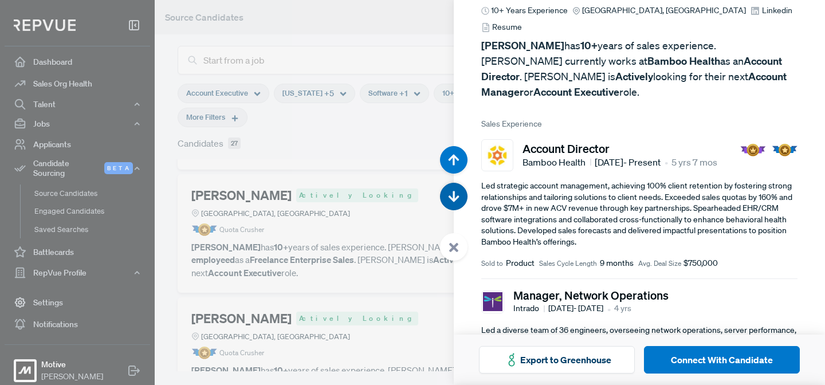
click at [451, 198] on use "button" at bounding box center [454, 196] width 11 height 11
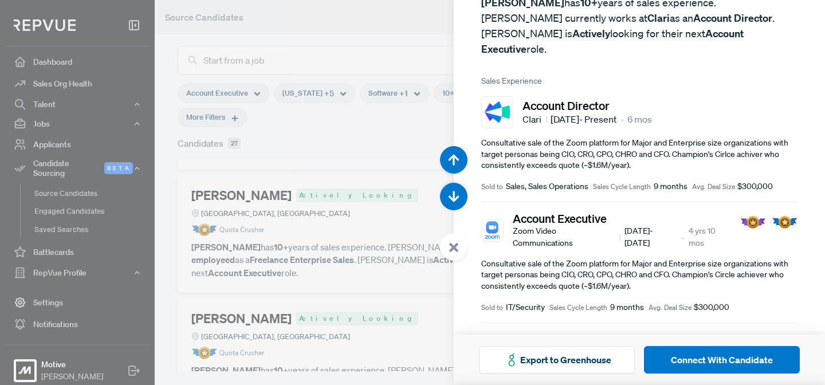
scroll to position [99, 0]
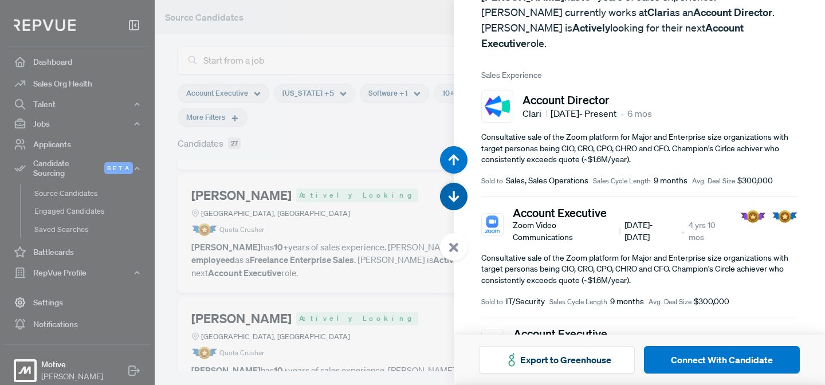
click at [451, 194] on icon "button" at bounding box center [453, 196] width 11 height 11
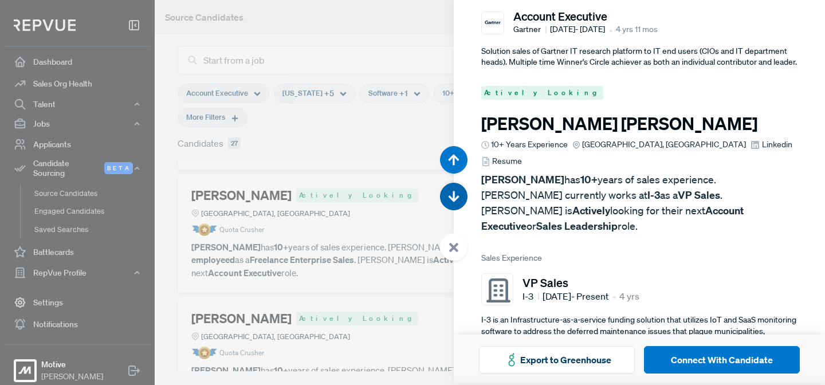
scroll to position [3080, 0]
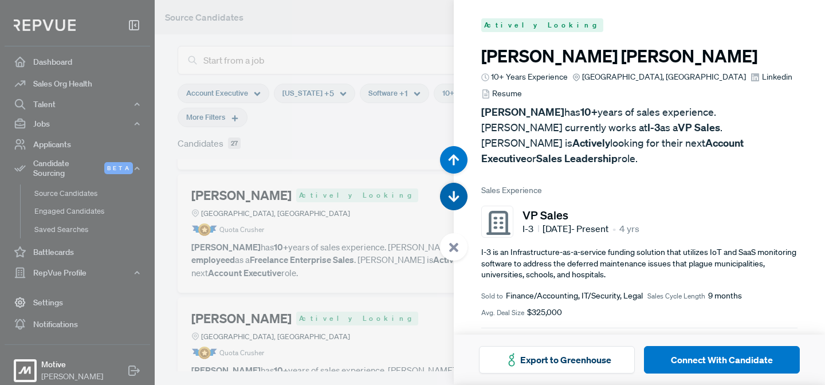
click at [455, 199] on use "button" at bounding box center [454, 196] width 11 height 11
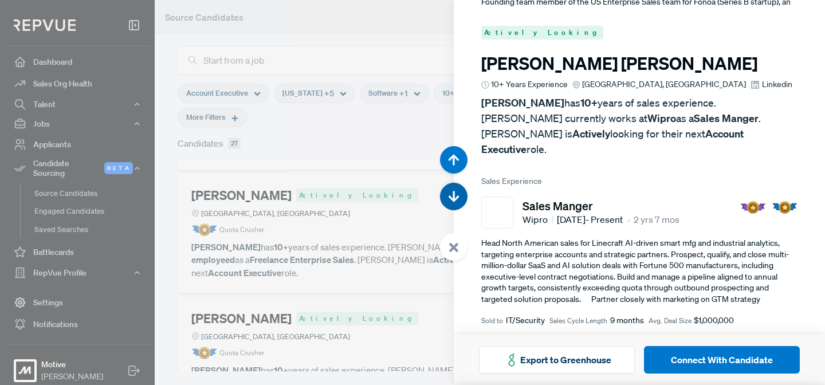
scroll to position [3465, 0]
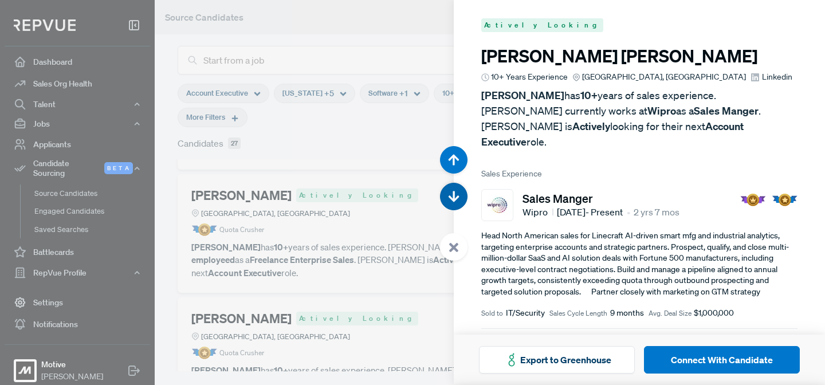
click at [455, 201] on use "button" at bounding box center [454, 196] width 11 height 11
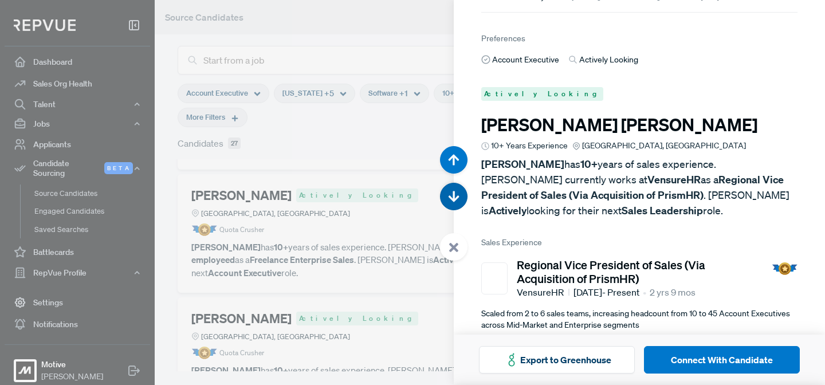
scroll to position [3850, 0]
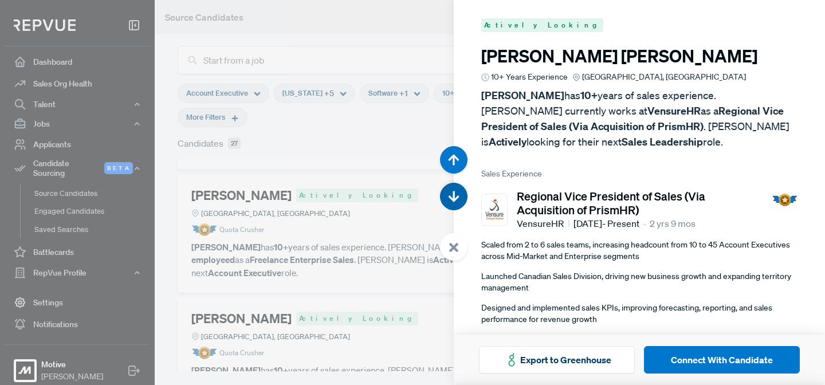
click at [455, 201] on use "button" at bounding box center [454, 196] width 11 height 11
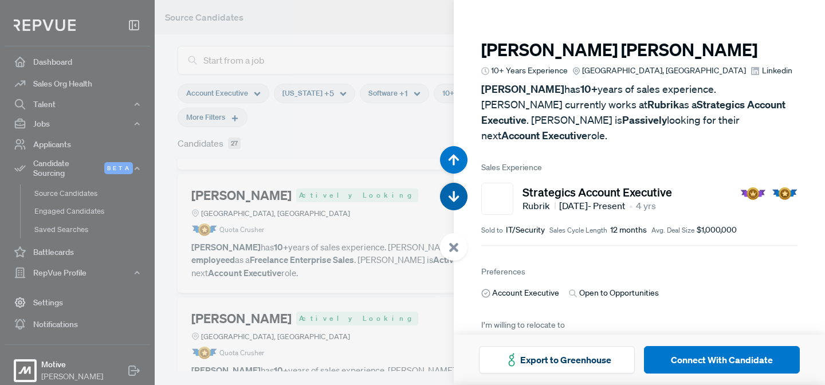
scroll to position [4235, 0]
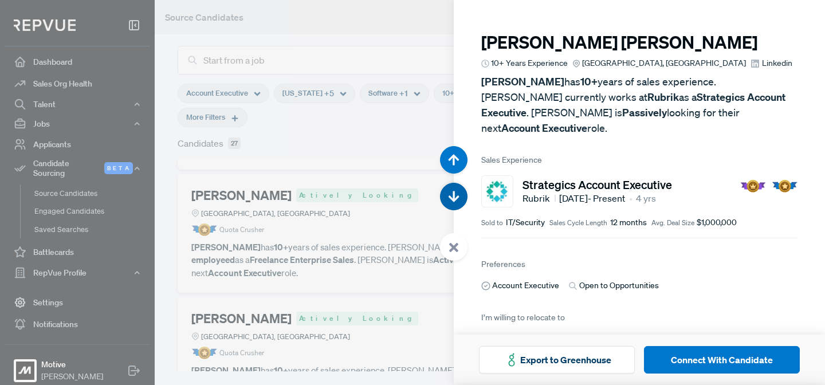
click at [455, 201] on use "button" at bounding box center [454, 196] width 11 height 11
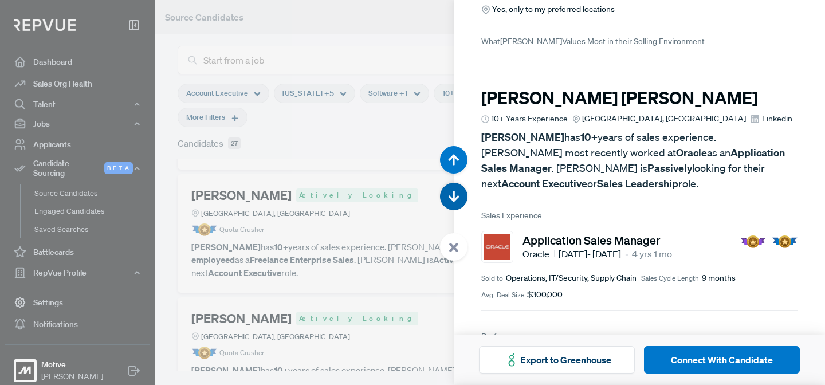
scroll to position [4620, 0]
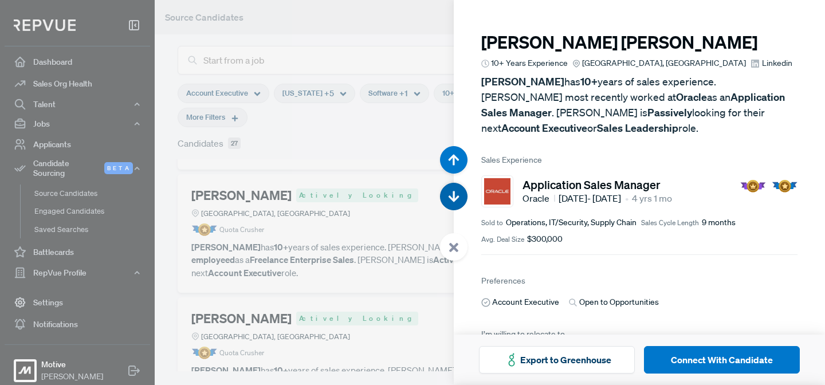
click at [455, 201] on use "button" at bounding box center [454, 196] width 11 height 11
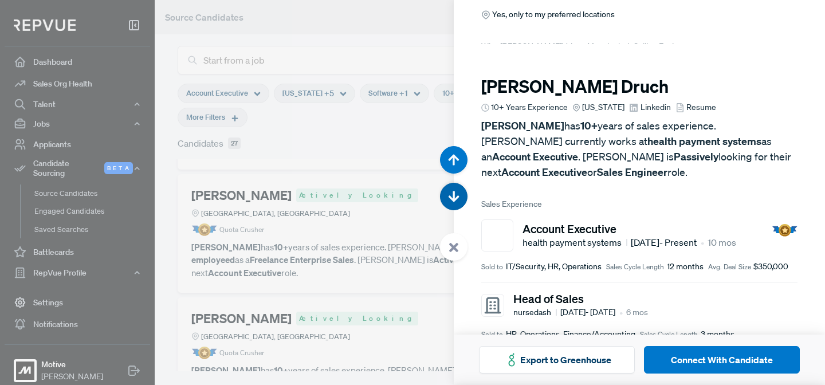
scroll to position [5005, 0]
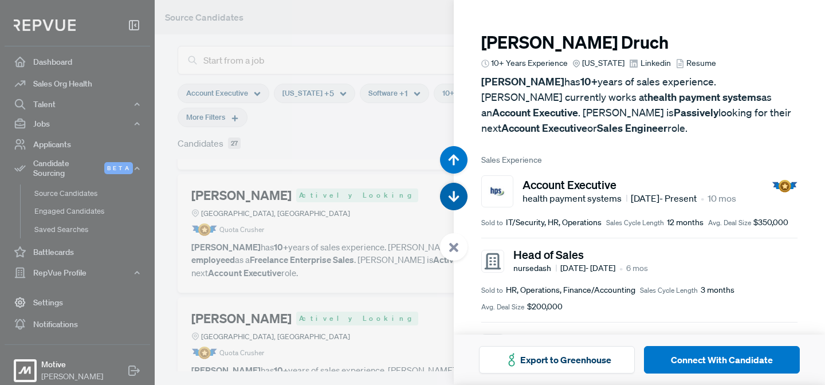
click at [455, 201] on use "button" at bounding box center [454, 196] width 11 height 11
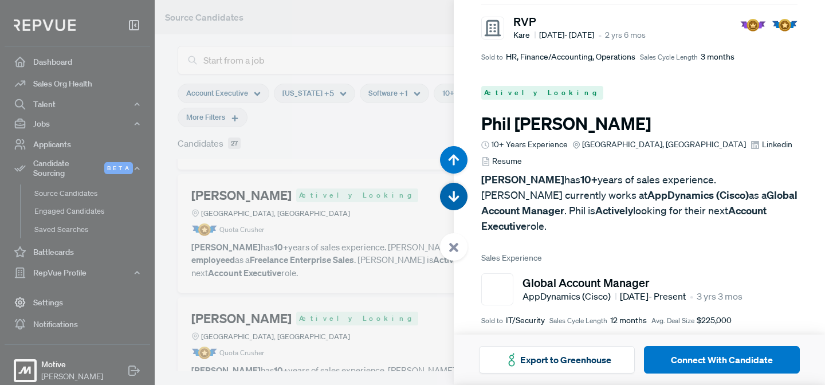
scroll to position [5390, 0]
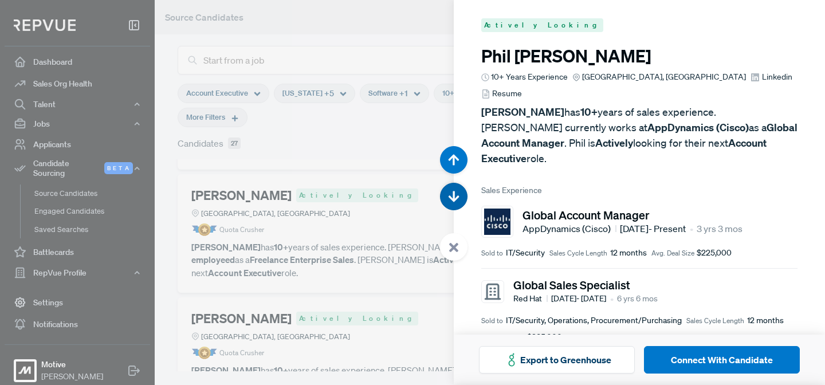
click at [455, 201] on use "button" at bounding box center [454, 196] width 11 height 11
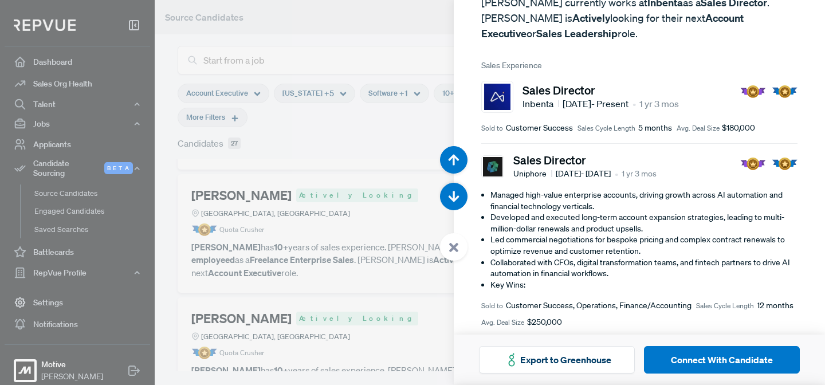
scroll to position [122, 0]
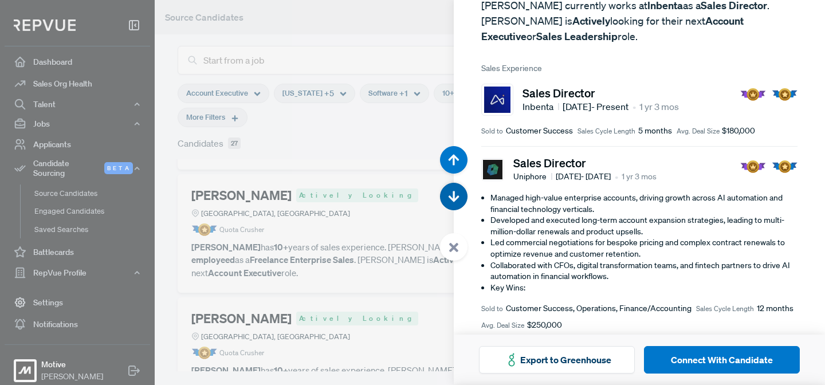
click at [453, 198] on use "button" at bounding box center [454, 196] width 11 height 11
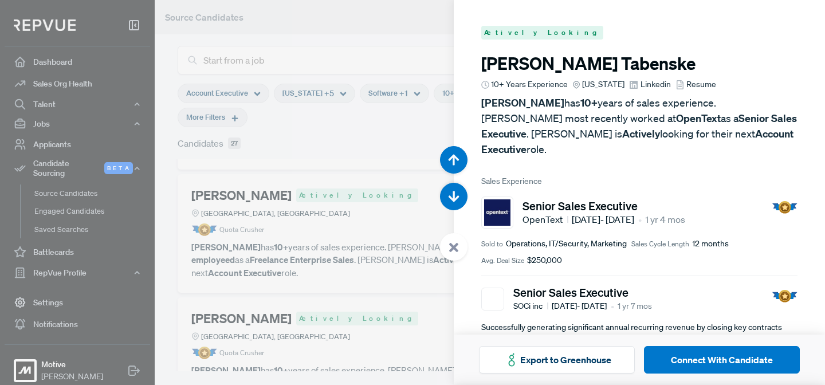
scroll to position [6159, 0]
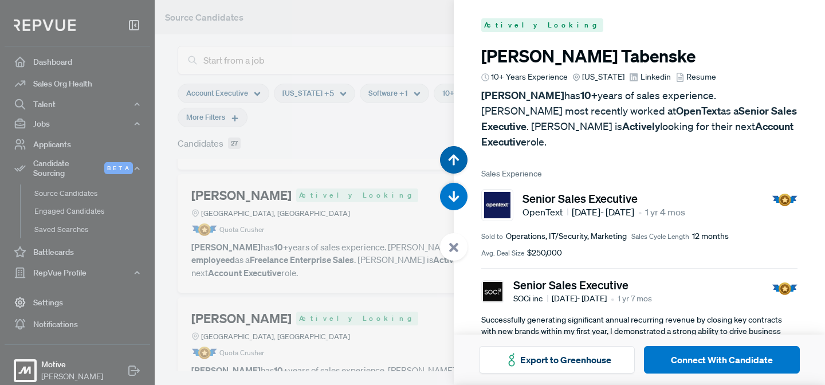
click at [460, 156] on button "button" at bounding box center [453, 159] width 27 height 27
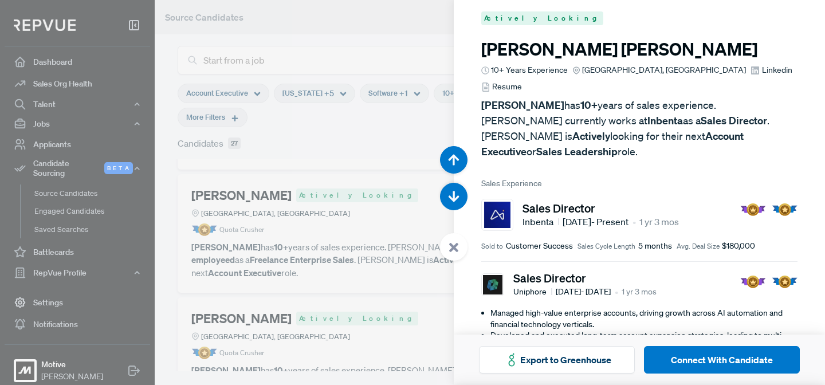
scroll to position [3, 0]
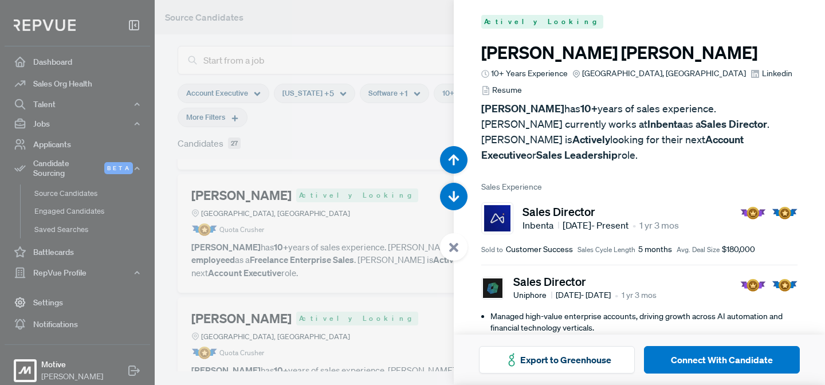
click at [522, 84] on span "Resume" at bounding box center [507, 90] width 30 height 12
click at [454, 202] on icon "button" at bounding box center [453, 196] width 11 height 11
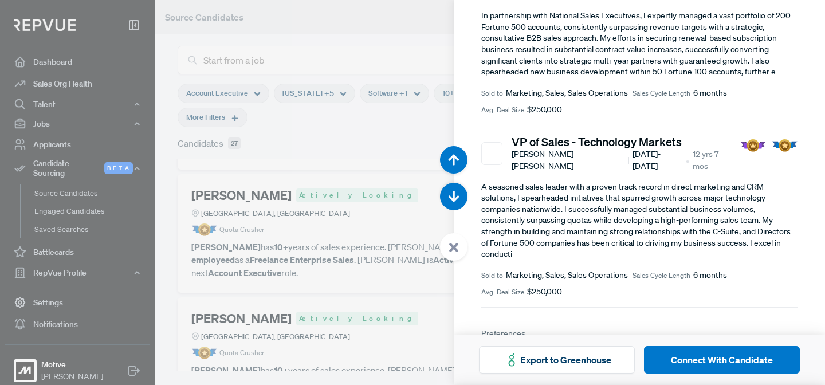
scroll to position [654, 0]
click at [457, 193] on icon "button" at bounding box center [453, 196] width 11 height 11
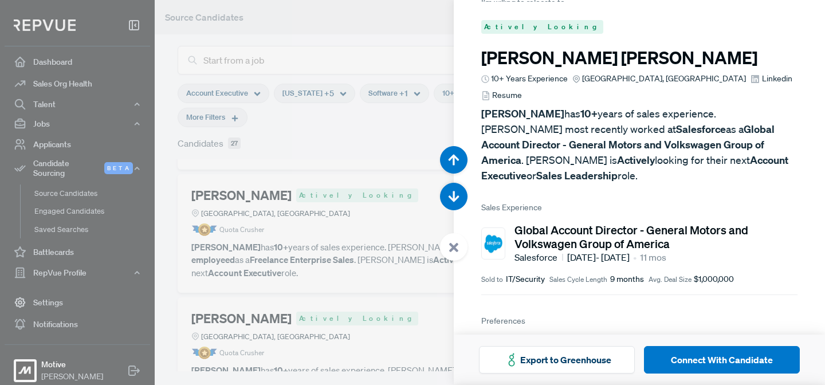
scroll to position [6544, 0]
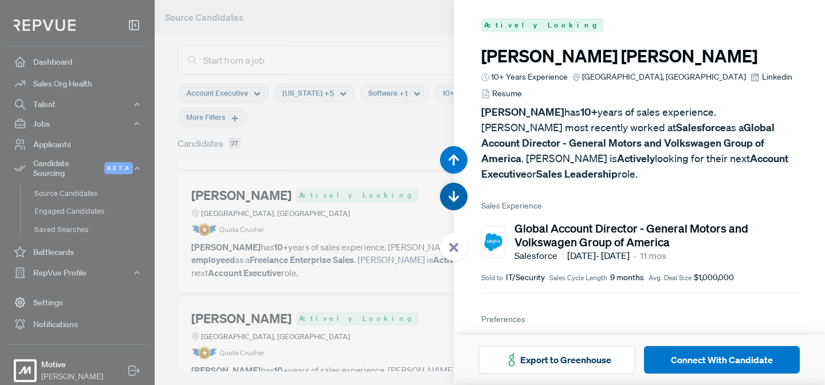
click at [458, 192] on icon "button" at bounding box center [453, 196] width 11 height 11
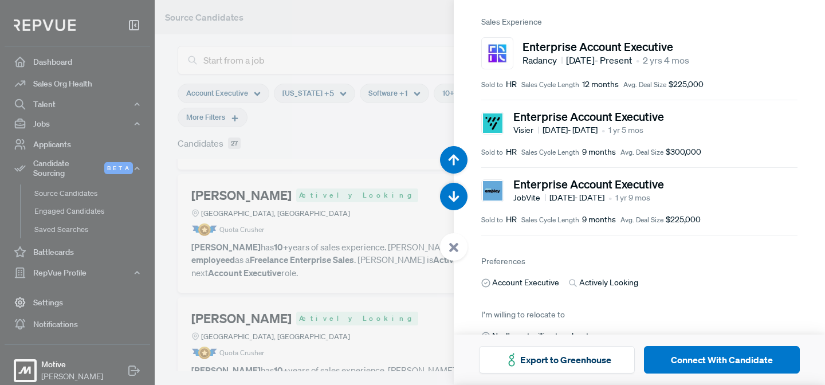
scroll to position [174, 0]
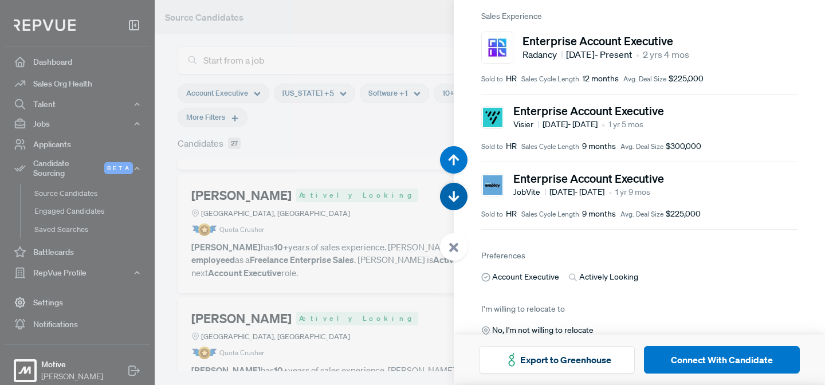
click at [459, 204] on button "button" at bounding box center [453, 196] width 27 height 27
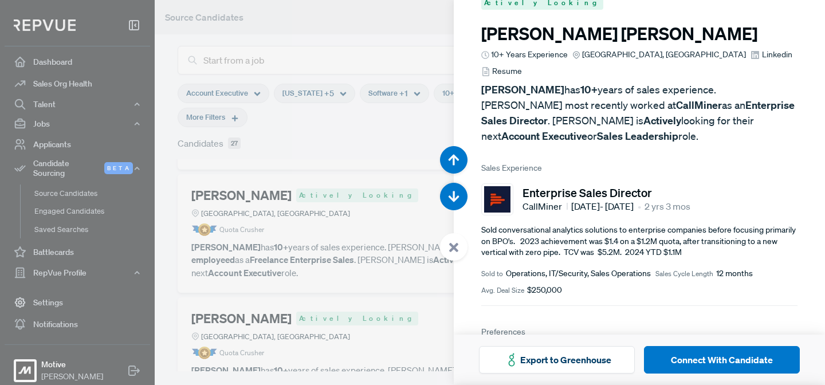
scroll to position [21, 0]
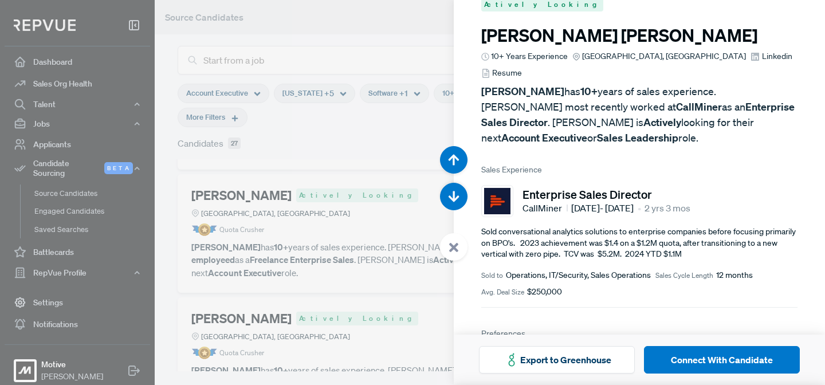
click at [522, 67] on span "Resume" at bounding box center [507, 73] width 30 height 12
click at [455, 203] on button "button" at bounding box center [453, 196] width 27 height 27
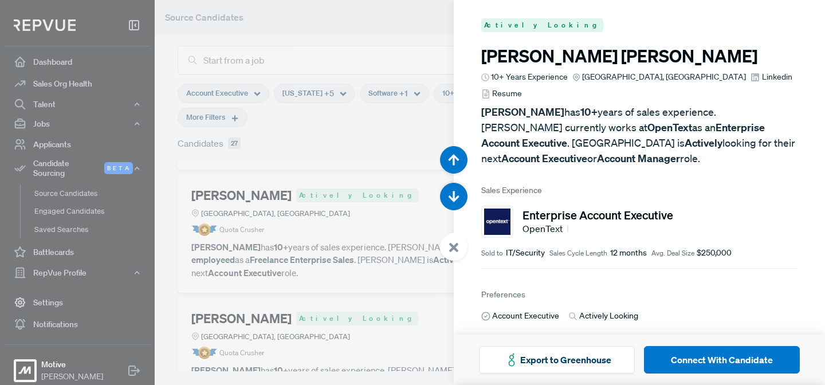
click at [522, 88] on span "Resume" at bounding box center [507, 94] width 30 height 12
